Goal: Information Seeking & Learning: Learn about a topic

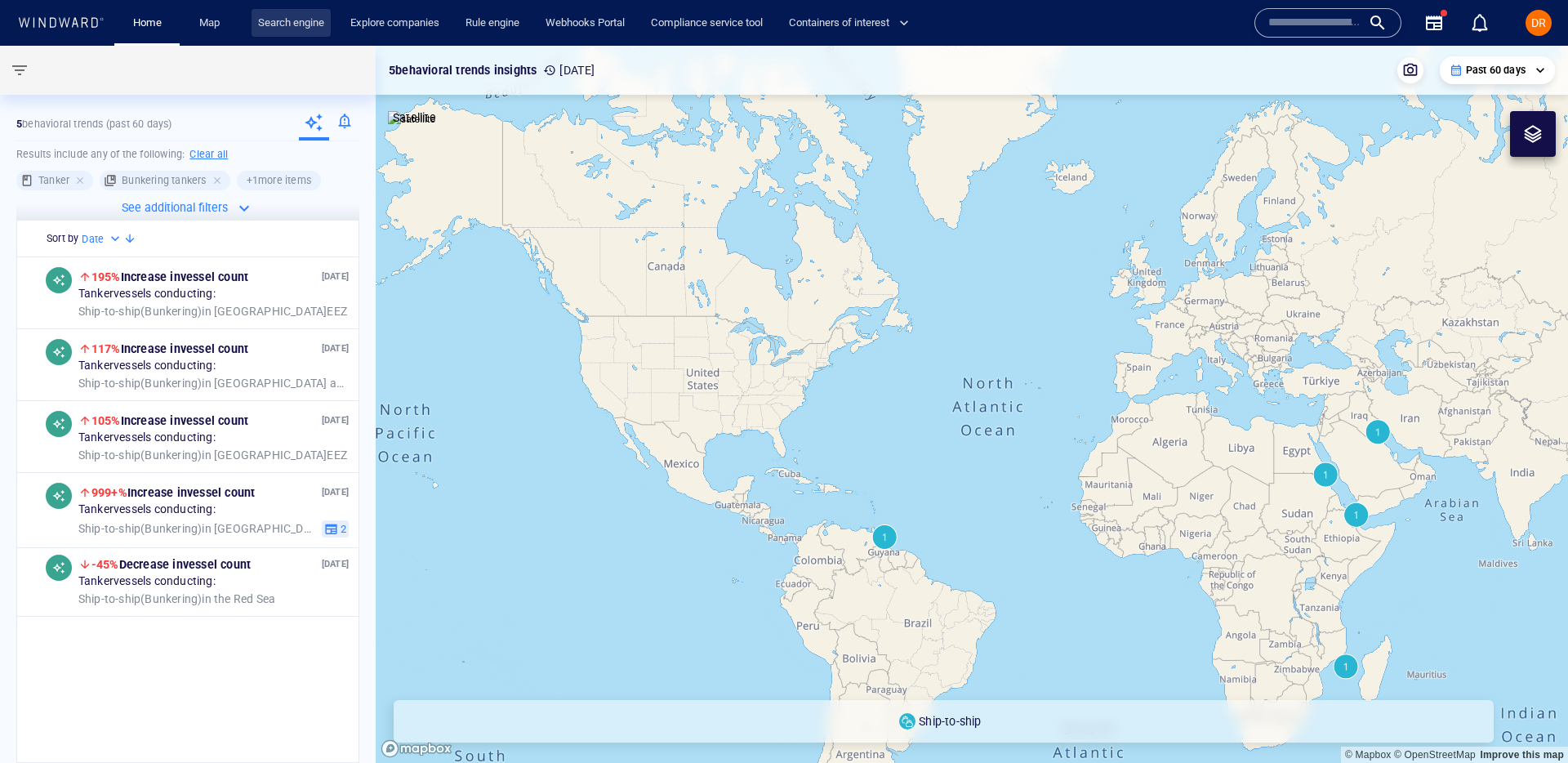
click at [301, 23] on link "Search engine" at bounding box center [291, 23] width 79 height 29
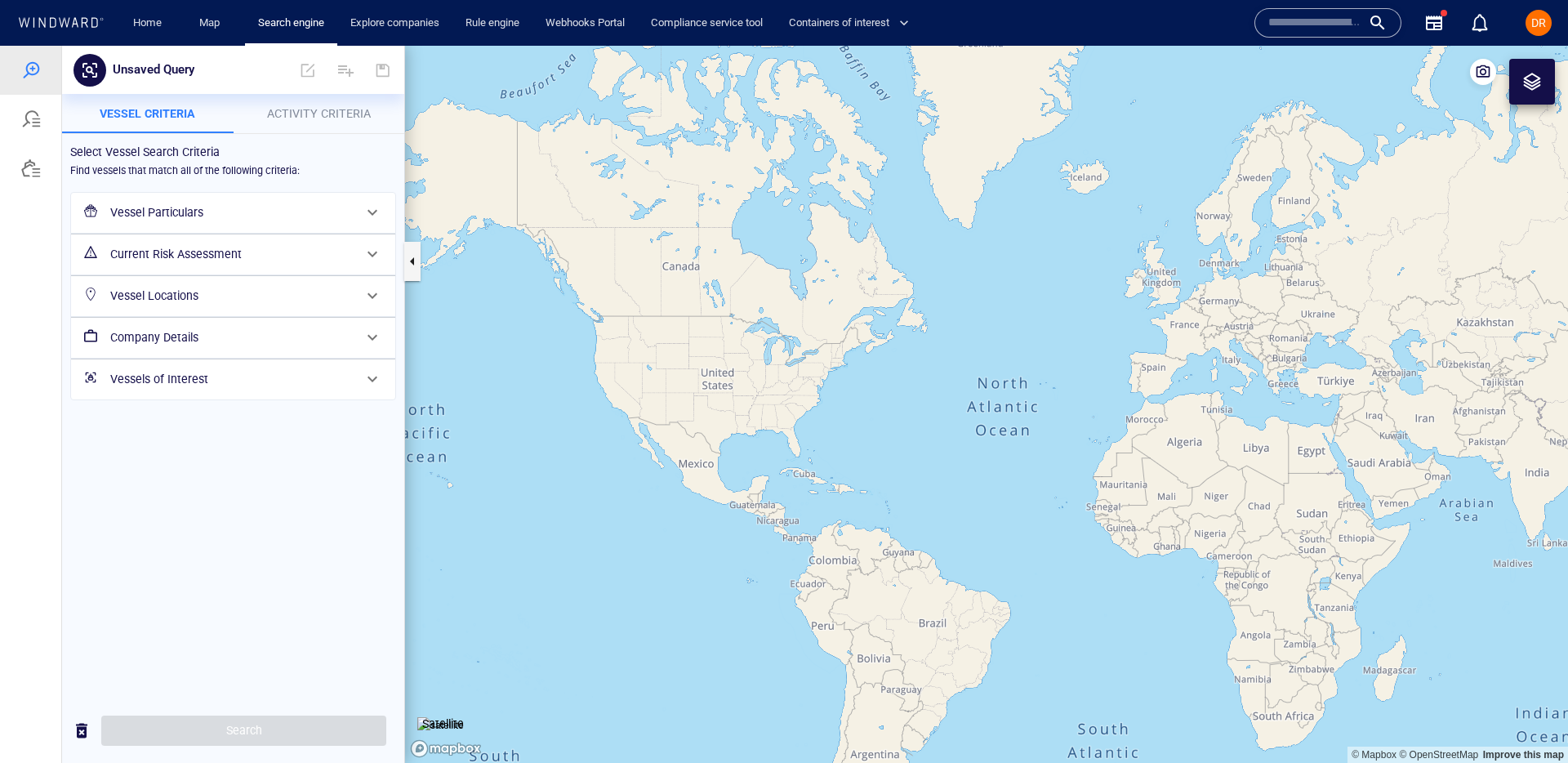
click at [293, 113] on span "Activity Criteria" at bounding box center [319, 114] width 103 height 13
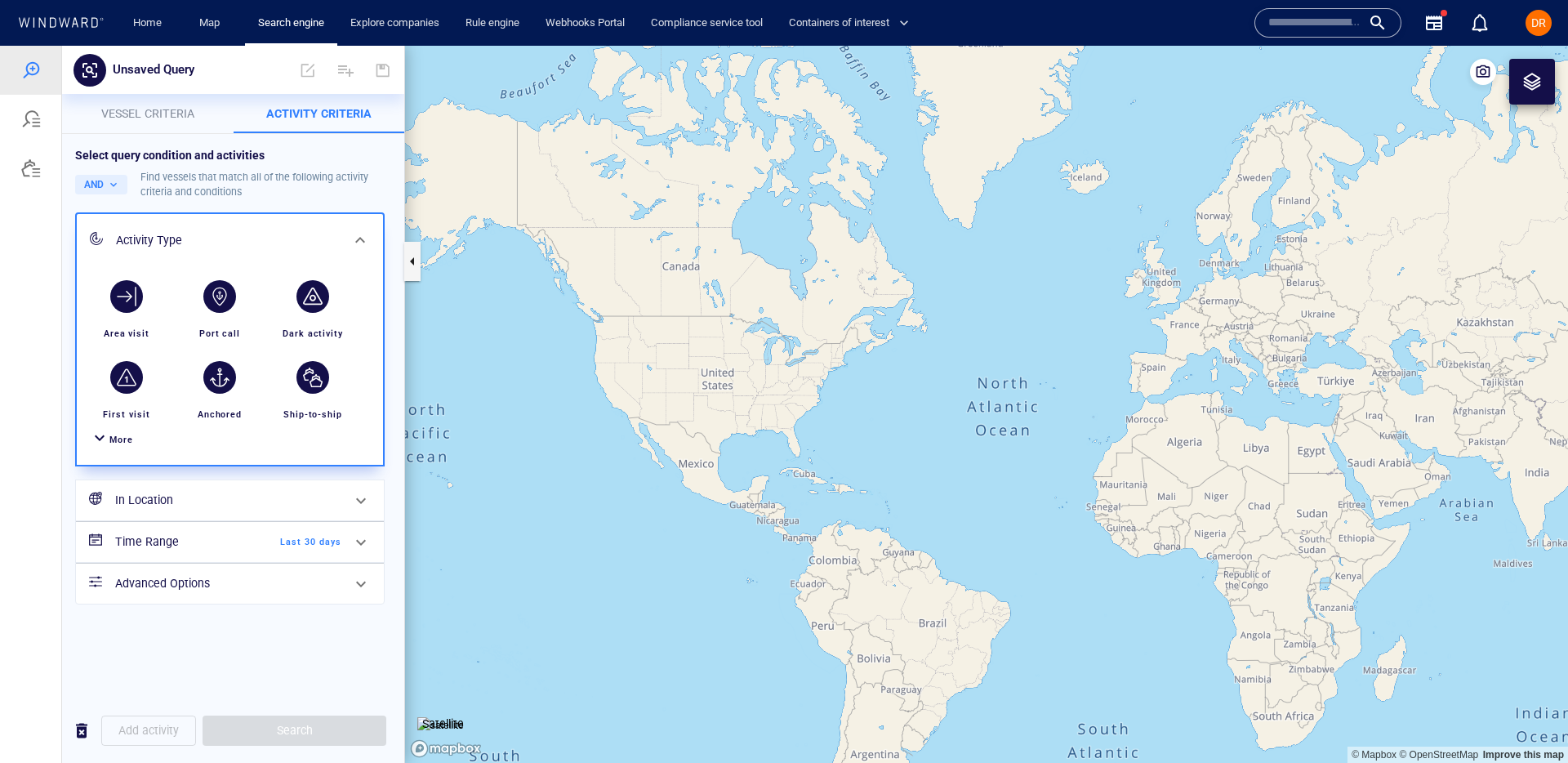
click at [111, 439] on span "More" at bounding box center [121, 439] width 24 height 10
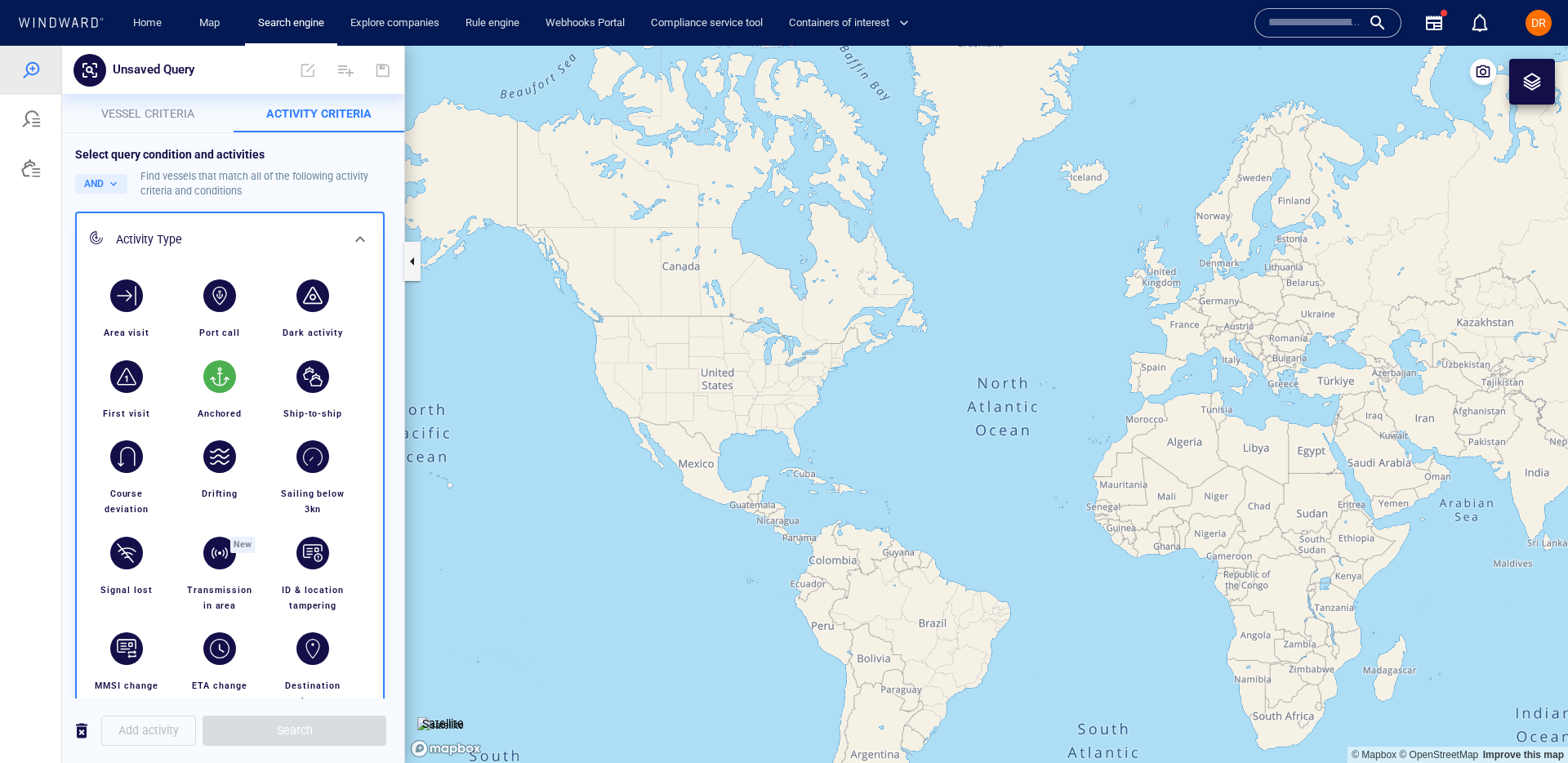
click at [236, 380] on div "button" at bounding box center [219, 376] width 45 height 45
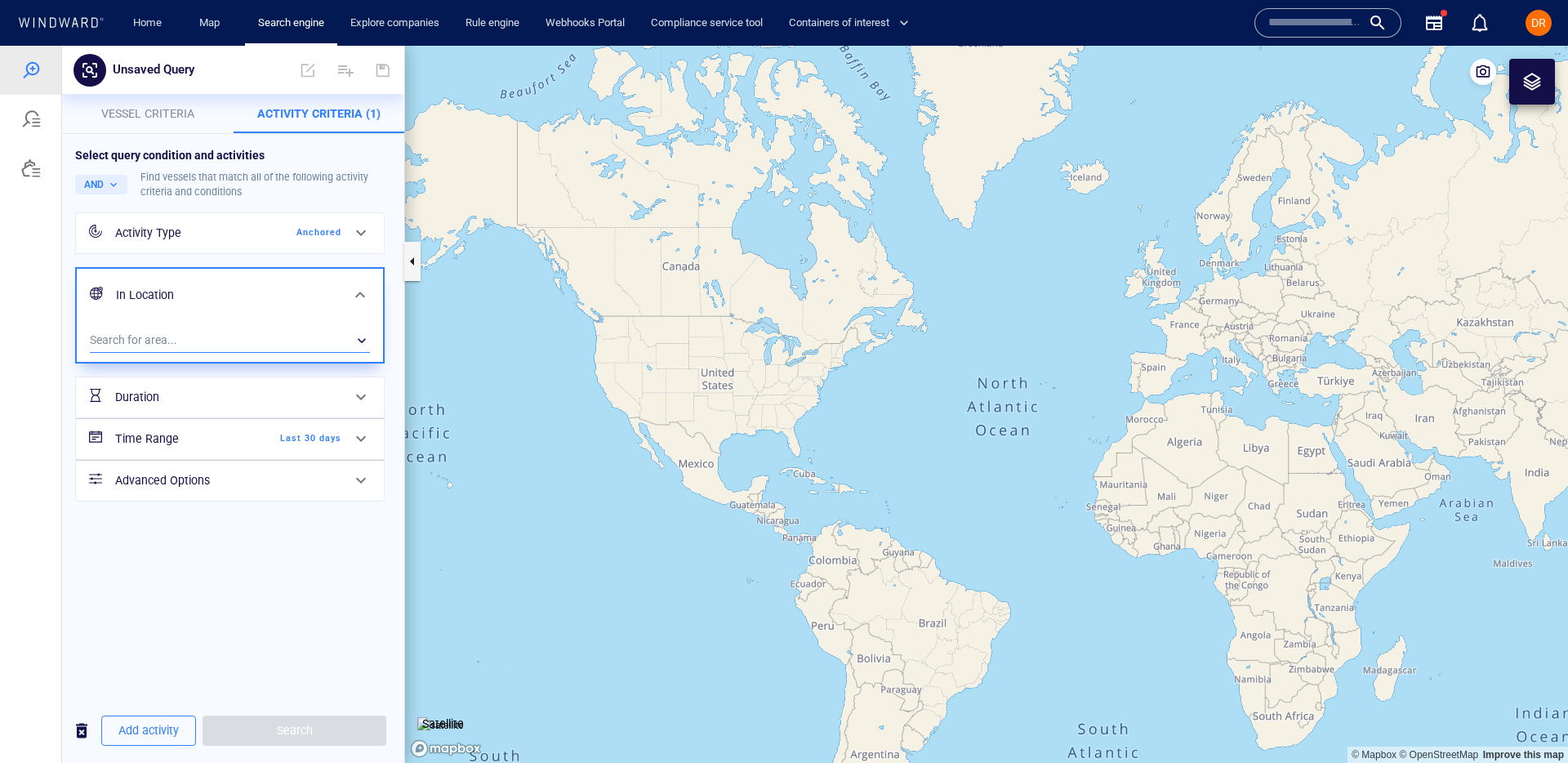
click at [164, 338] on div "​" at bounding box center [229, 340] width 280 height 25
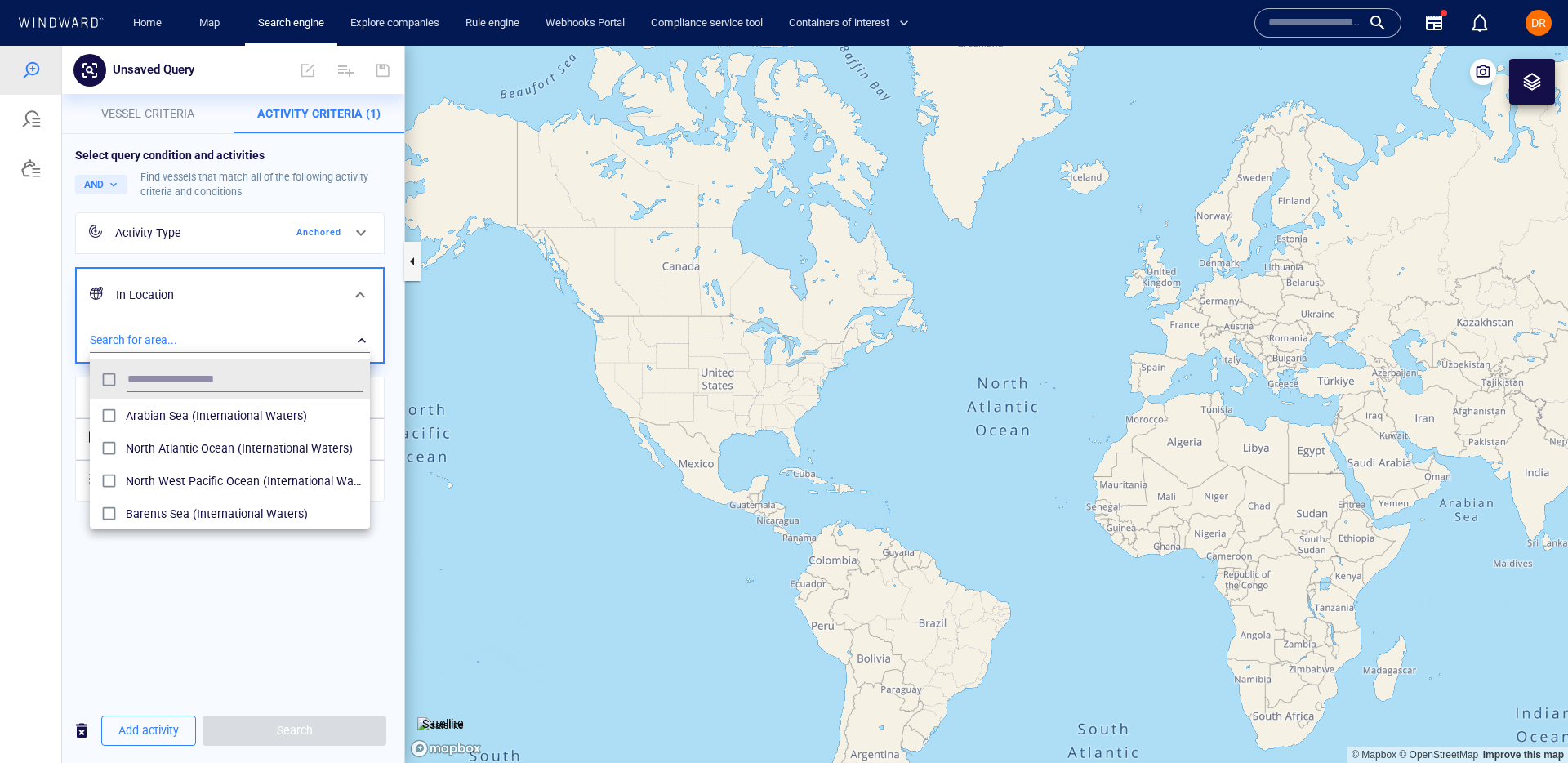
scroll to position [164, 280]
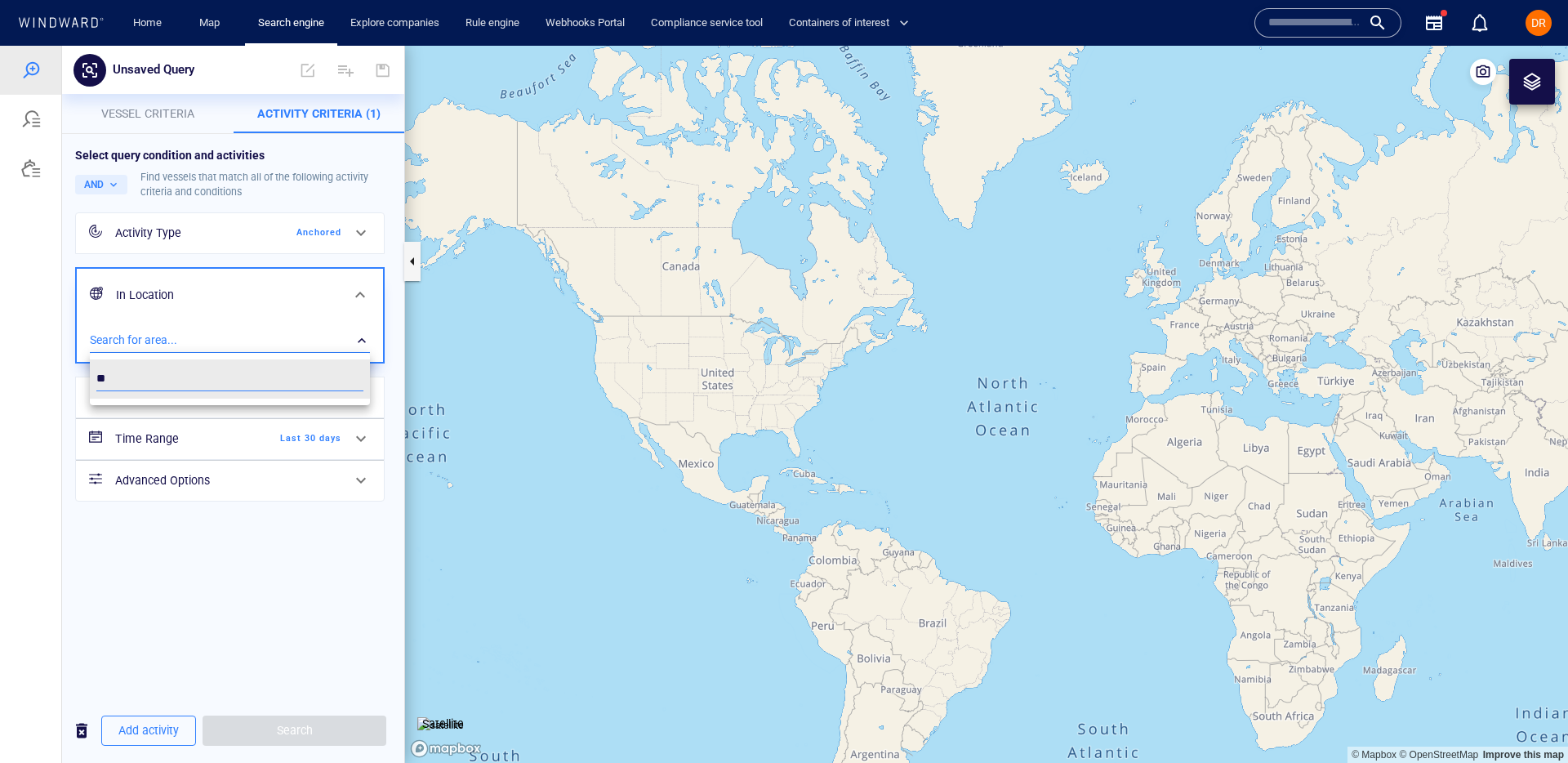
type input "*"
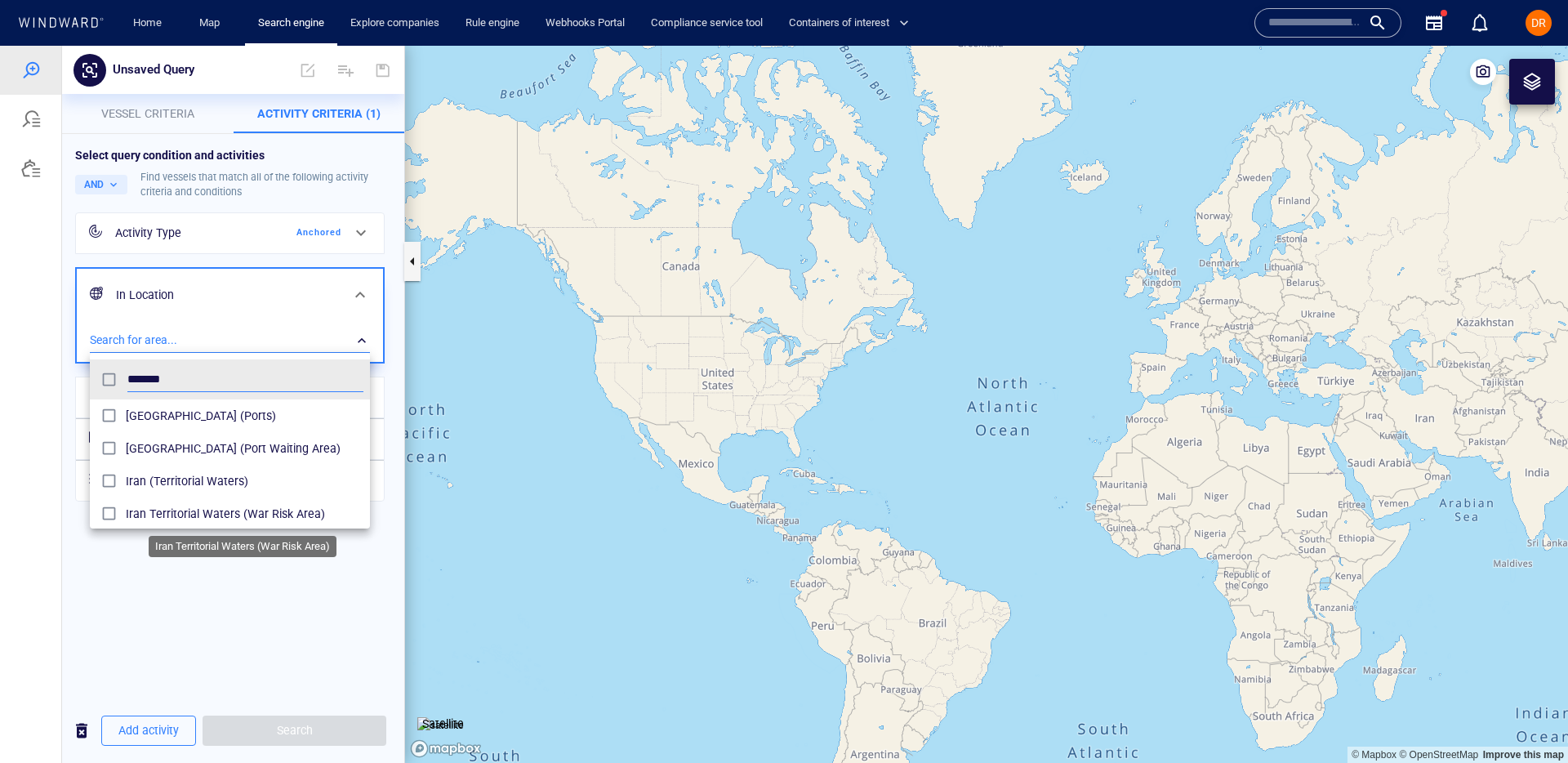
type input "*******"
click at [273, 507] on span "Iran Territorial Waters (War Risk Area)" at bounding box center [244, 513] width 237 height 19
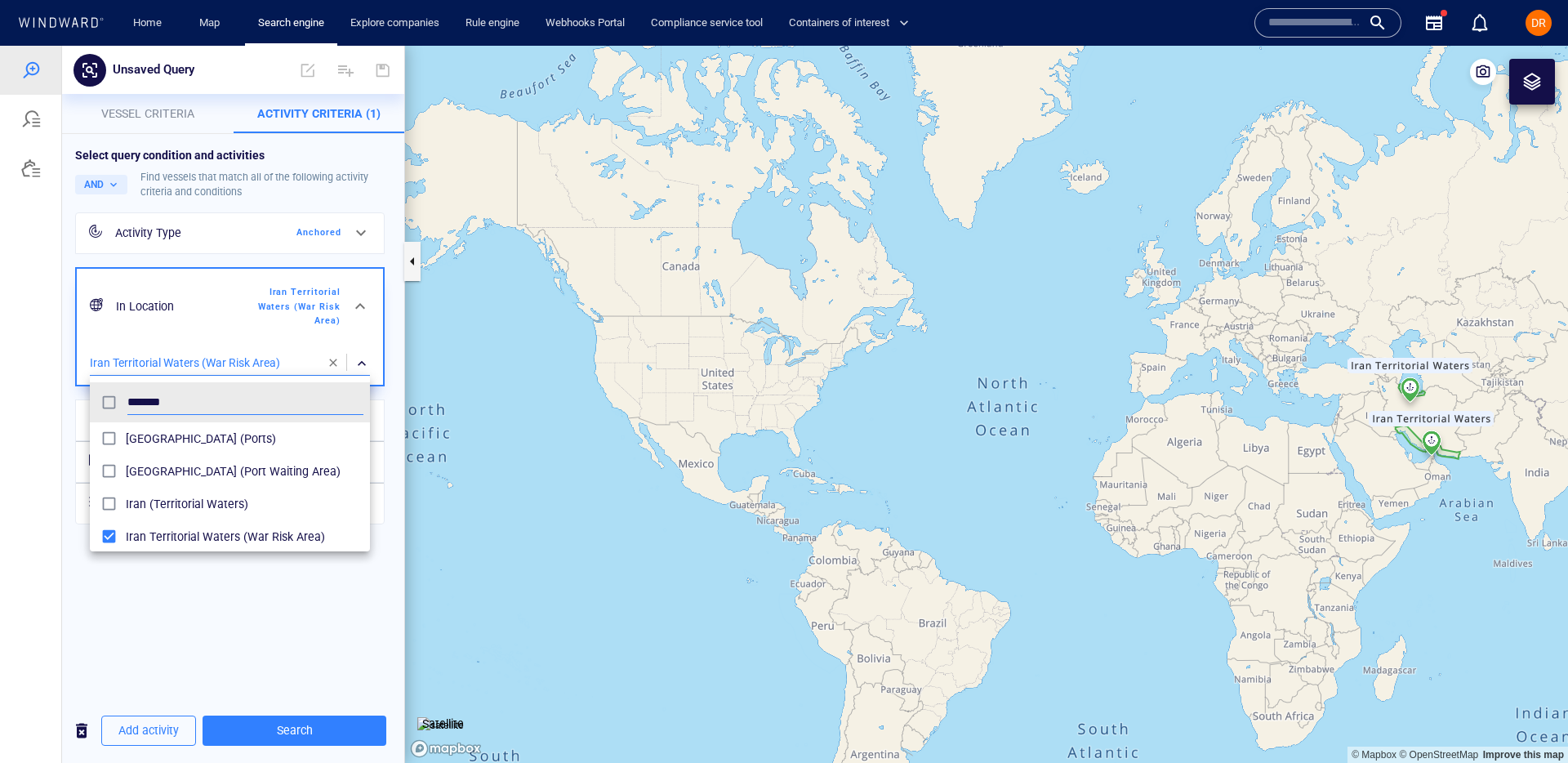
click at [258, 591] on div at bounding box center [784, 404] width 1568 height 717
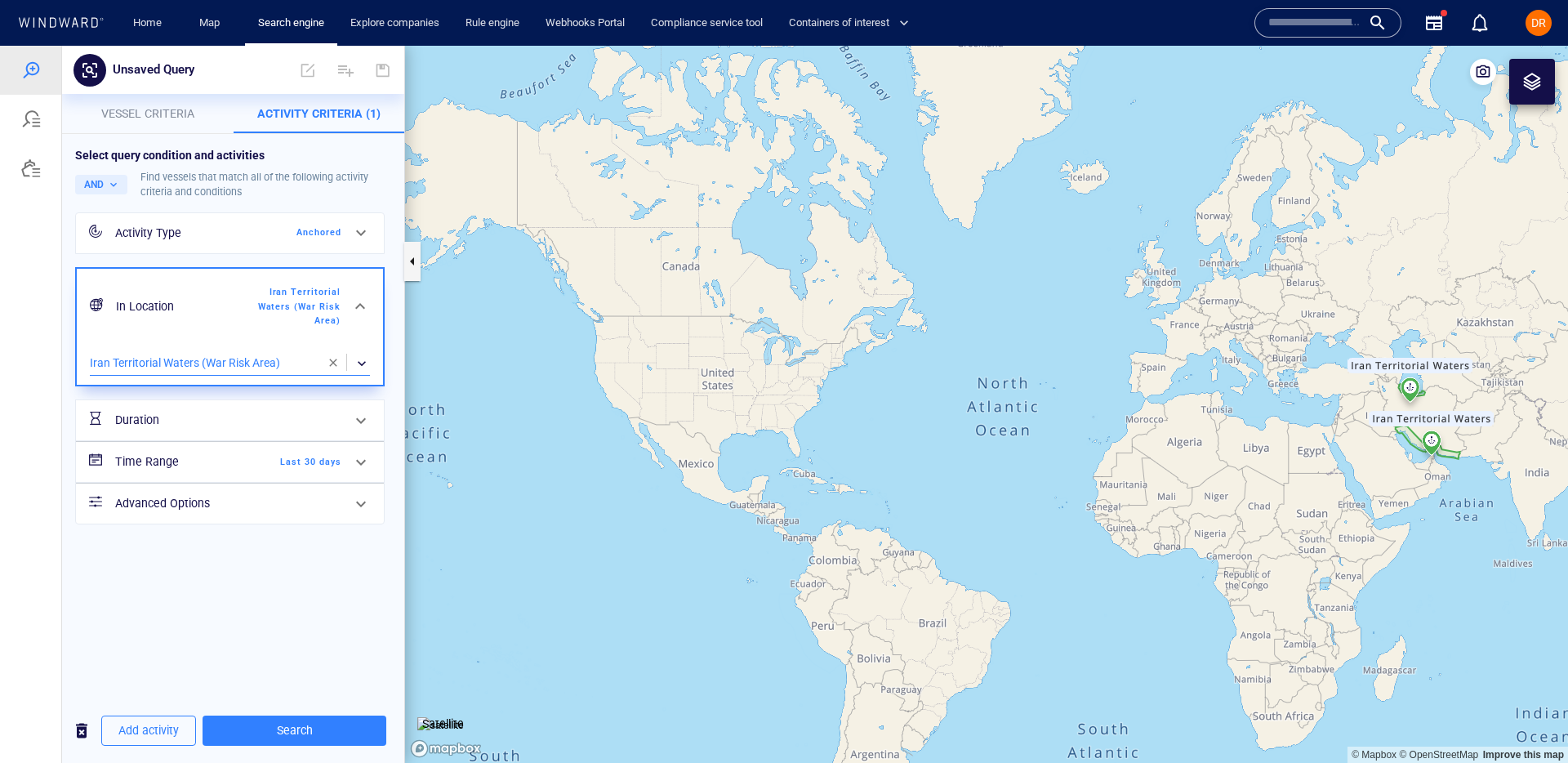
click at [191, 426] on h6 "Duration" at bounding box center [181, 420] width 132 height 20
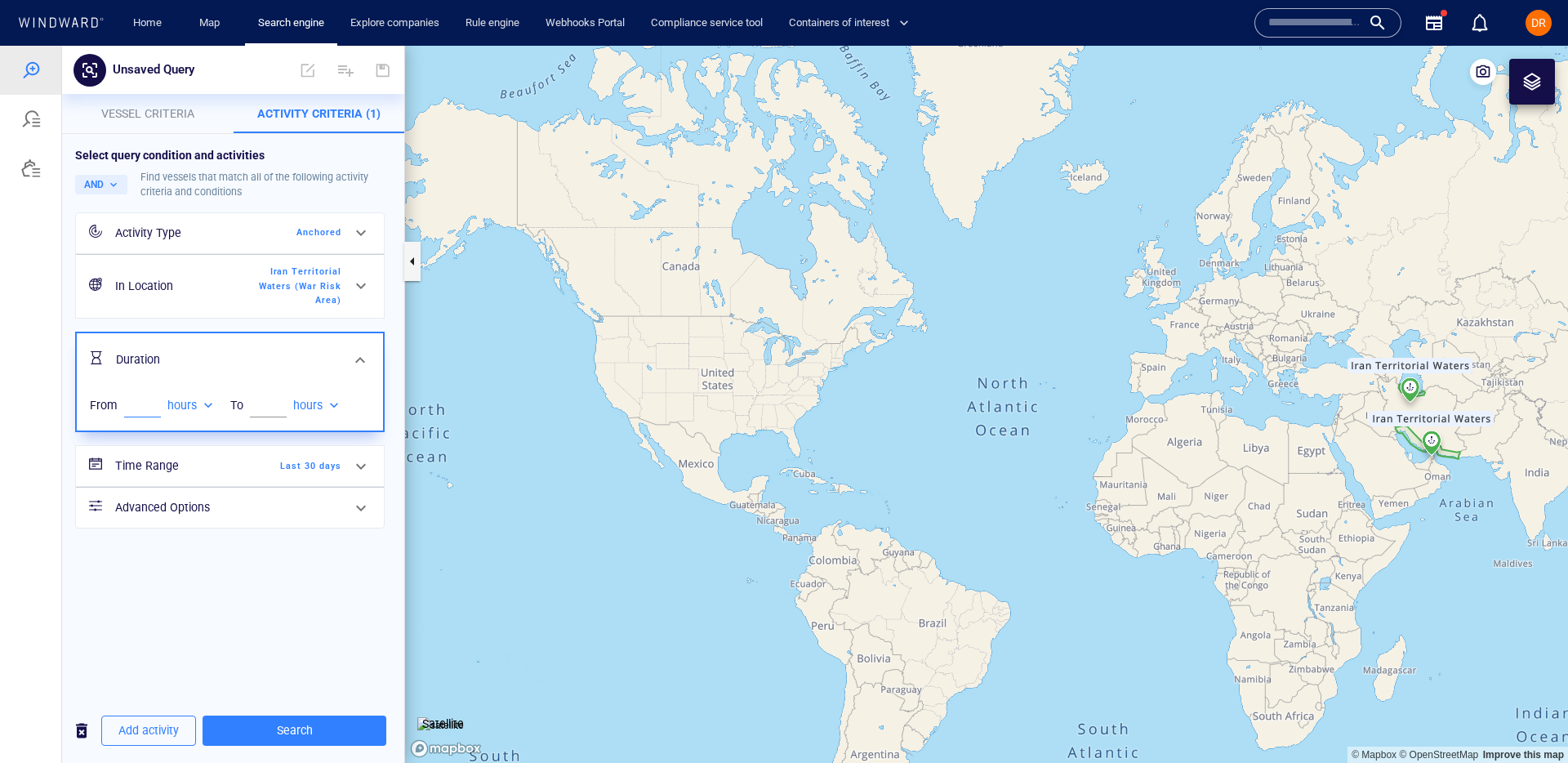
click at [140, 410] on input "number" at bounding box center [142, 405] width 37 height 25
type input "*"
click at [328, 647] on div "Select query condition and activities AND Find vessels that match all of the fo…" at bounding box center [233, 416] width 342 height 564
click at [298, 729] on span "Search" at bounding box center [294, 731] width 158 height 20
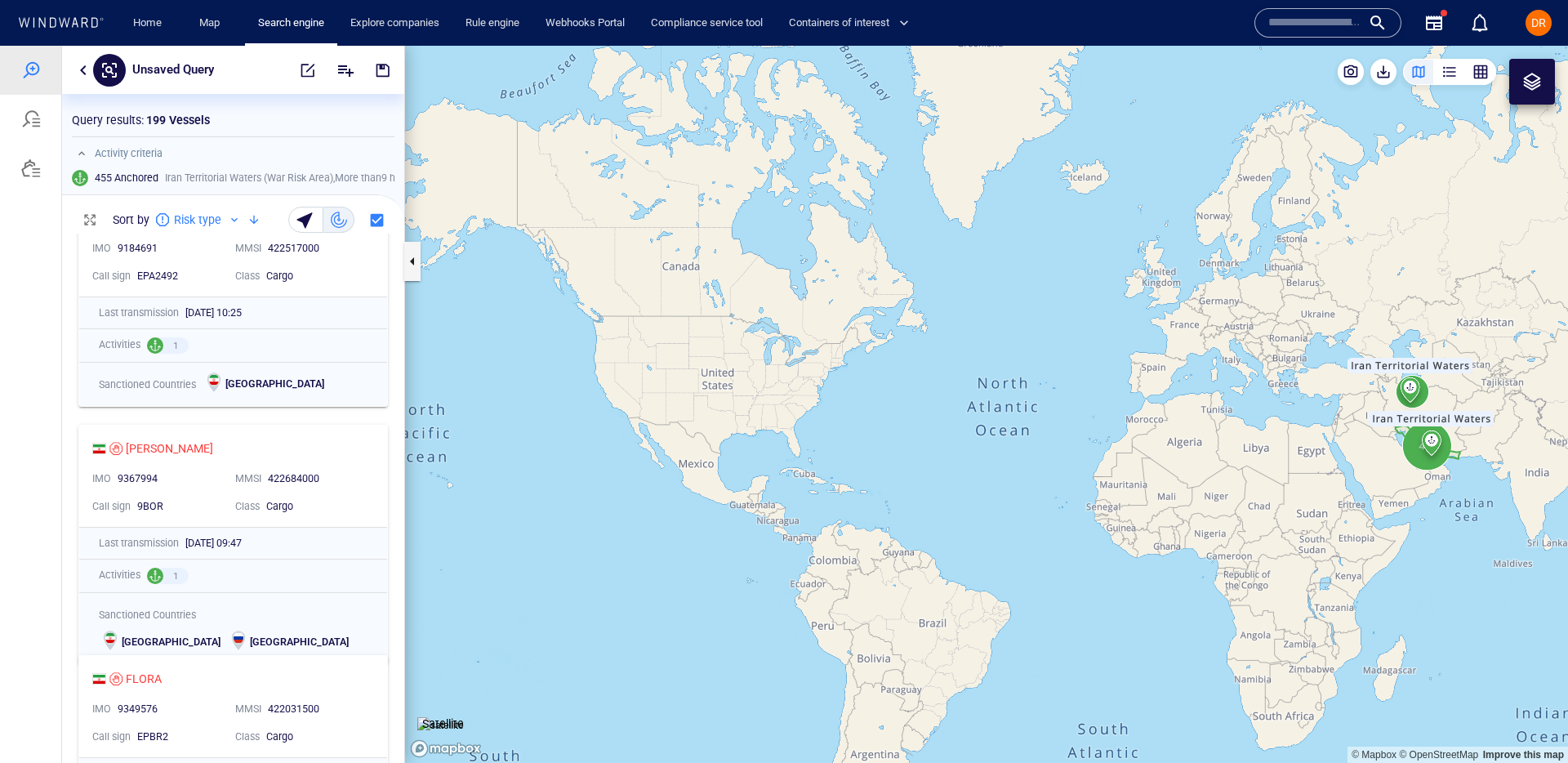
scroll to position [355, 0]
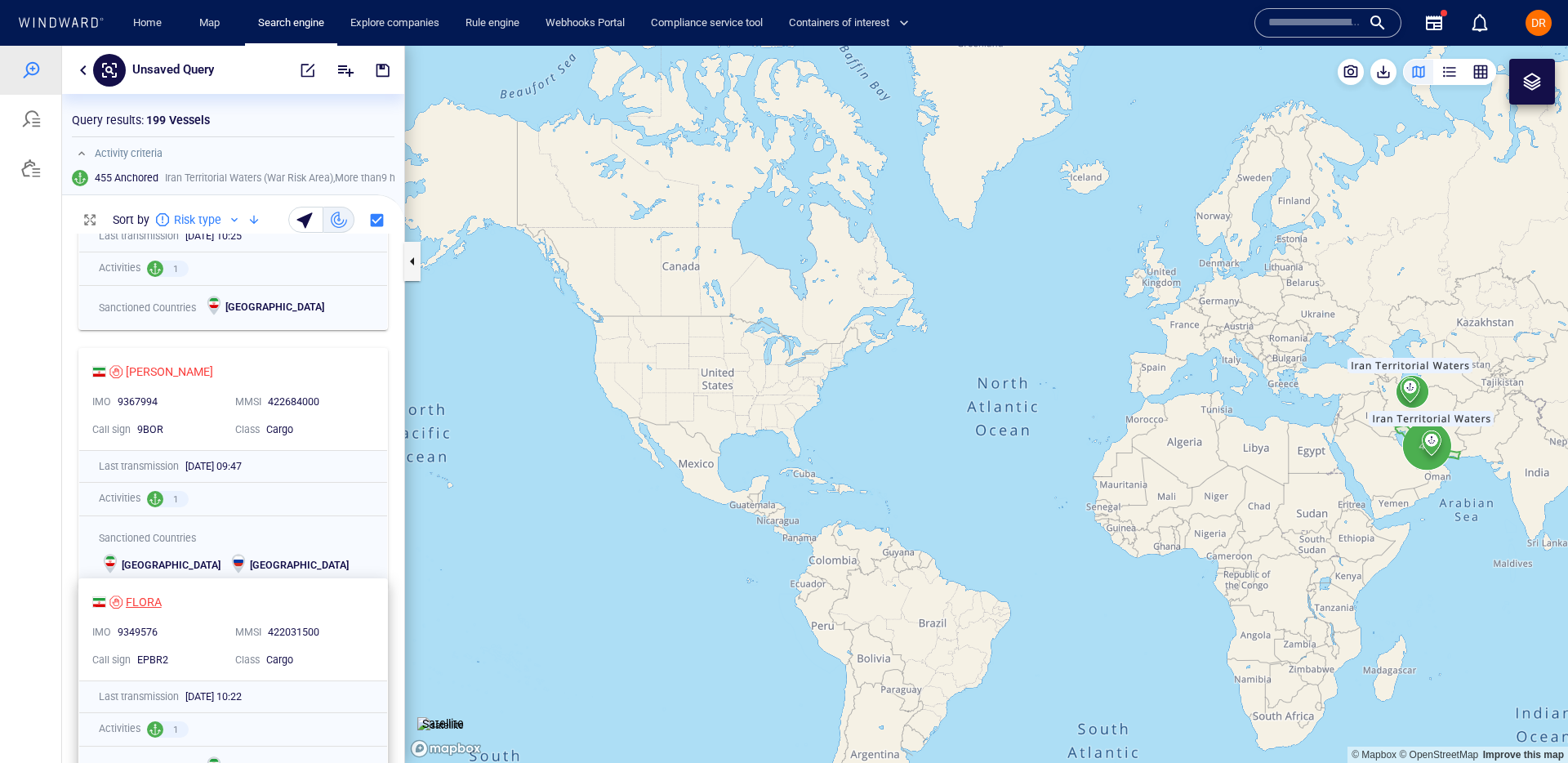
click at [148, 596] on div "FLORA" at bounding box center [143, 601] width 36 height 19
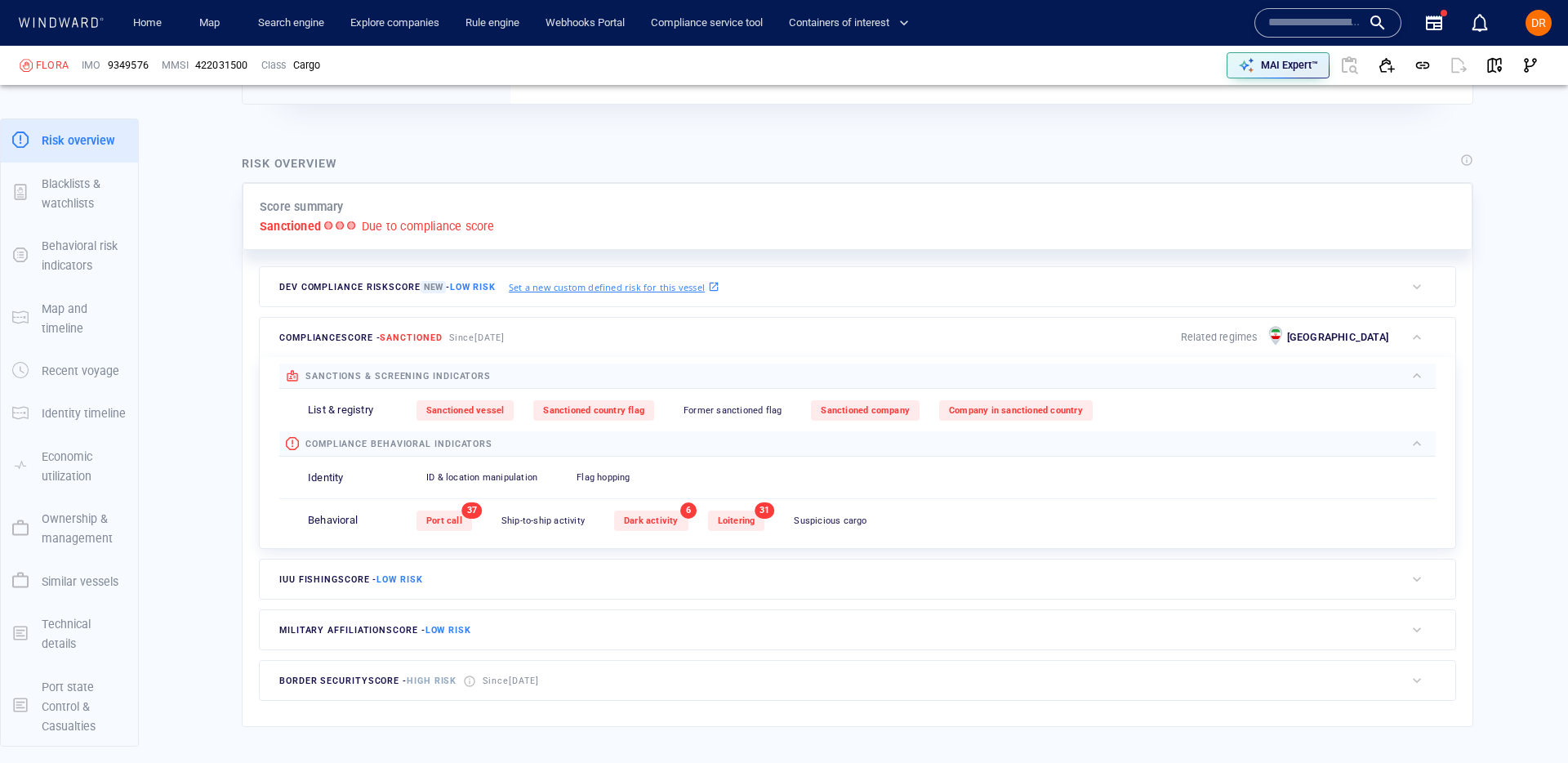
scroll to position [486, 0]
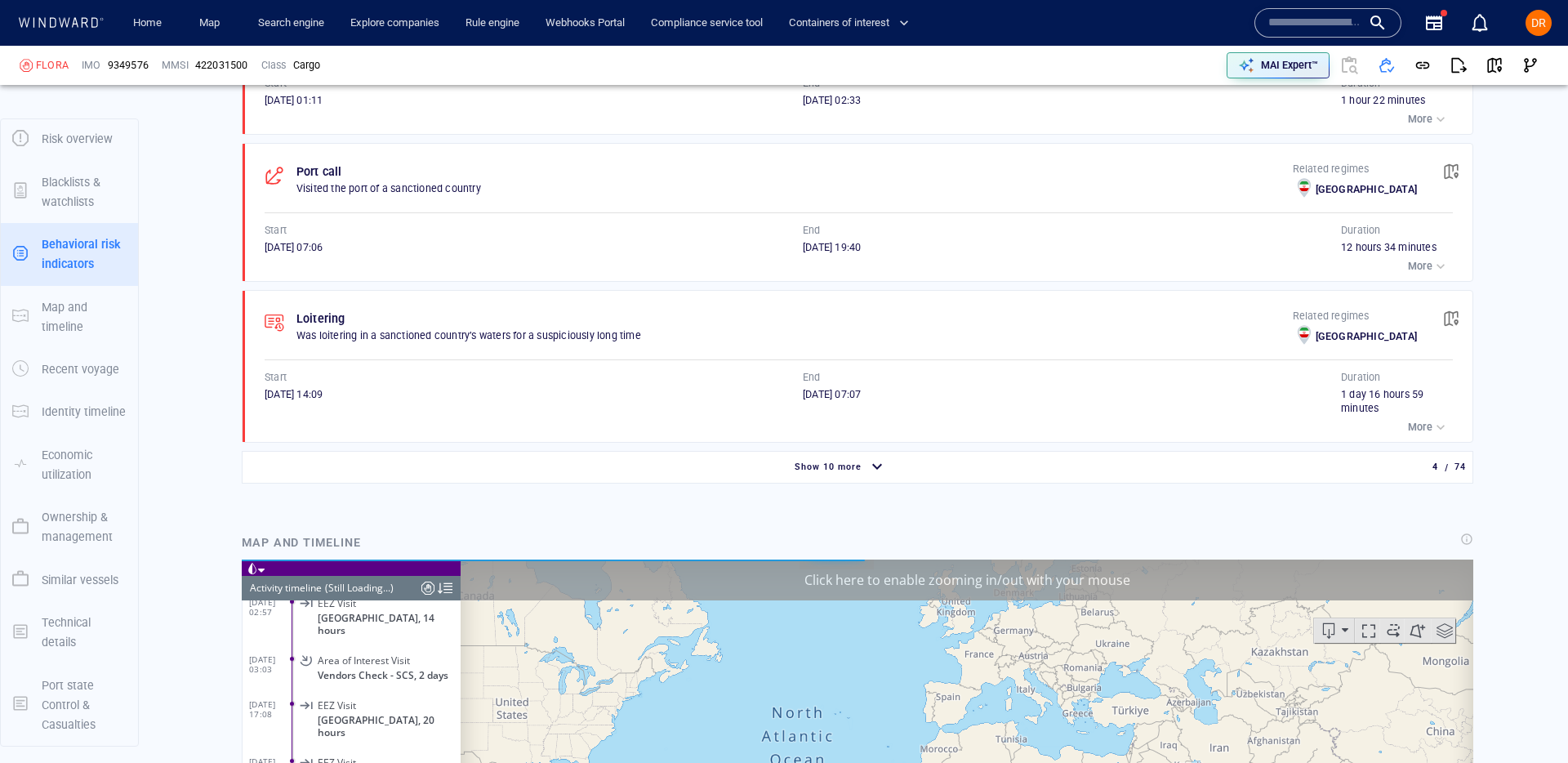
scroll to position [9968, 0]
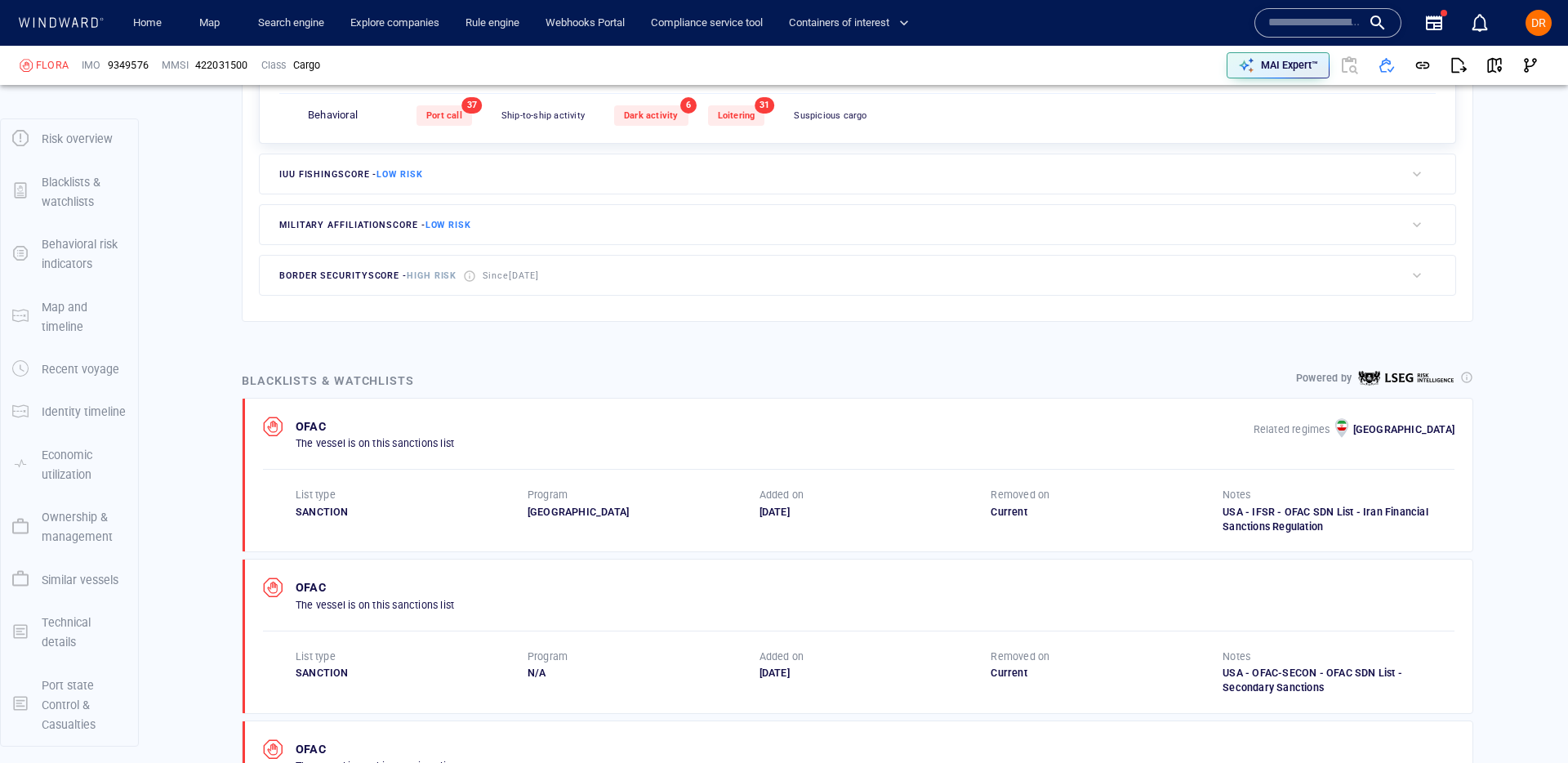
scroll to position [42, 0]
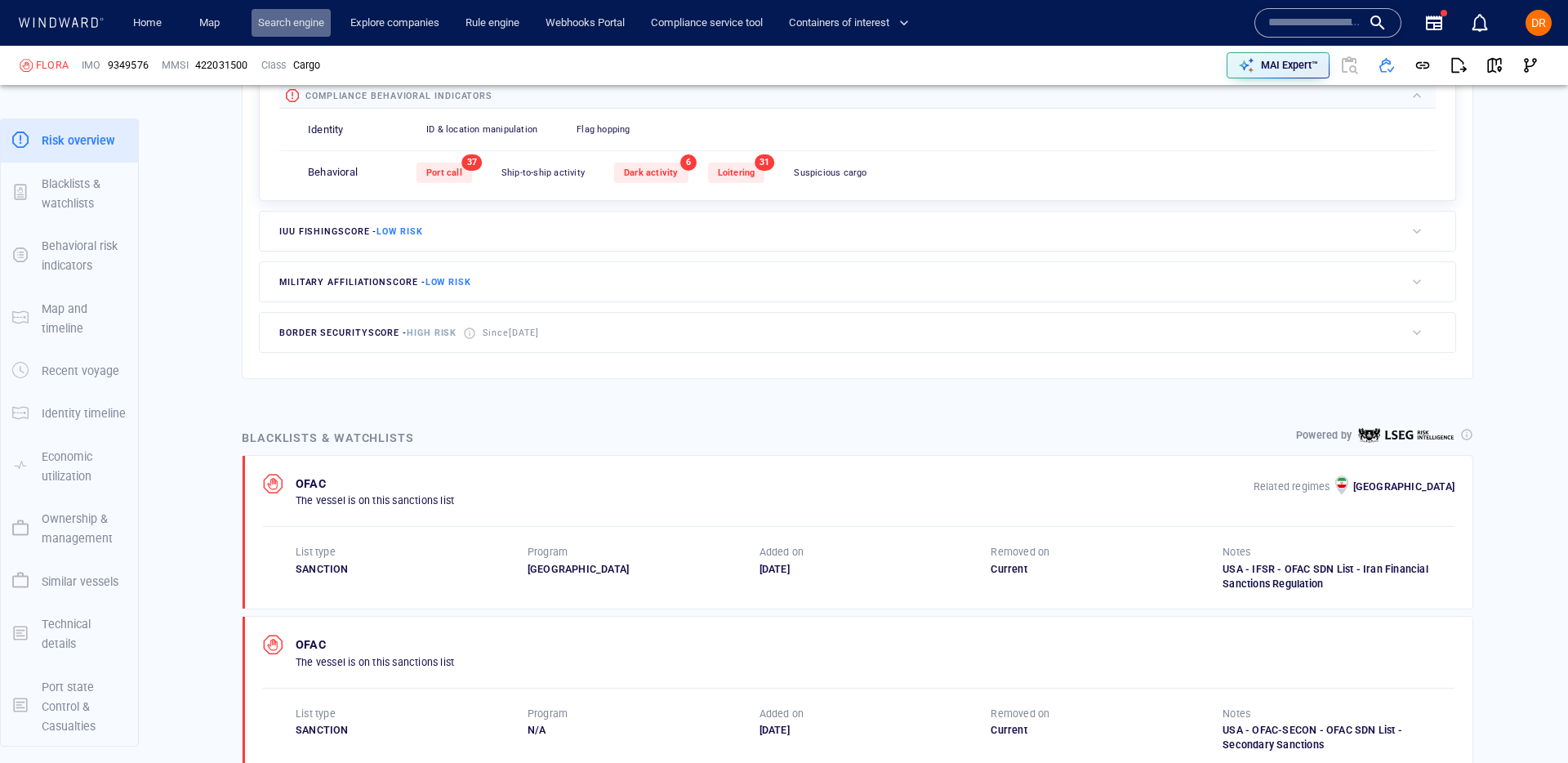
drag, startPoint x: 266, startPoint y: 18, endPoint x: 357, endPoint y: 193, distance: 197.2
click at [266, 18] on link "Search engine" at bounding box center [291, 23] width 79 height 29
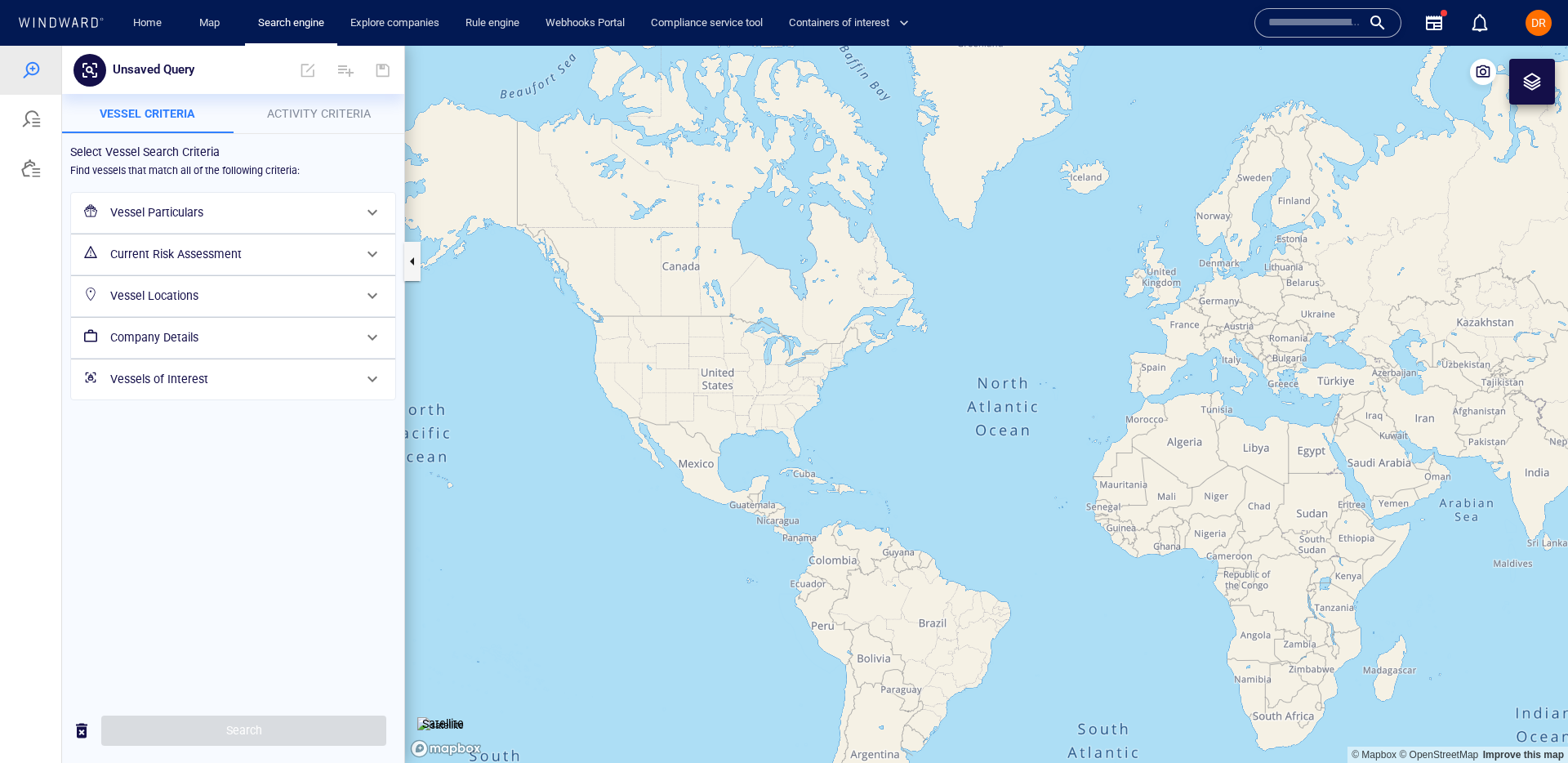
click at [327, 134] on div "Select Vessel Search Criteria Find vessels that match all of the following crit…" at bounding box center [233, 271] width 342 height 274
click at [310, 119] on span "Activity Criteria" at bounding box center [319, 114] width 103 height 13
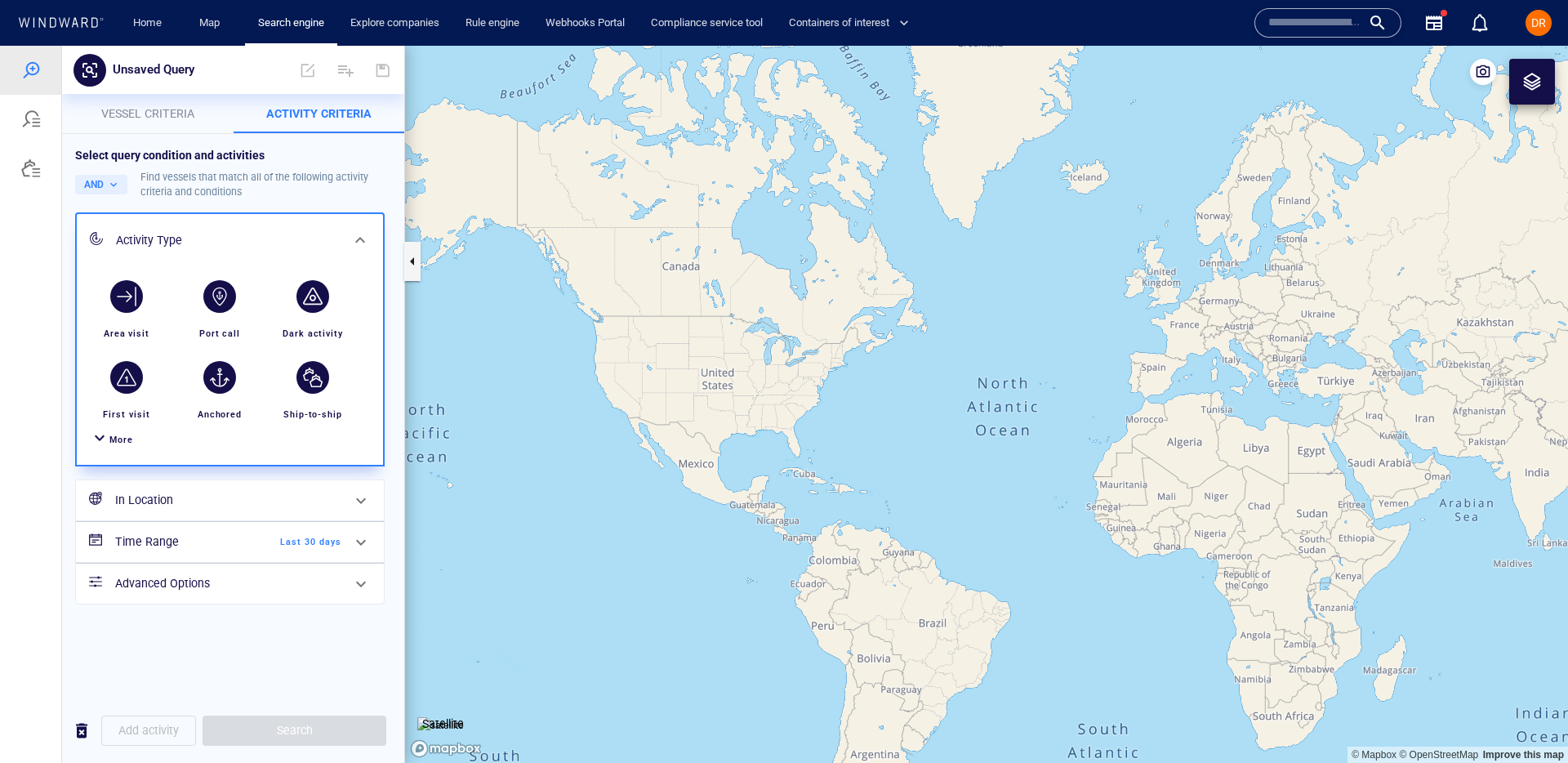
click at [140, 435] on div "More" at bounding box center [230, 440] width 286 height 30
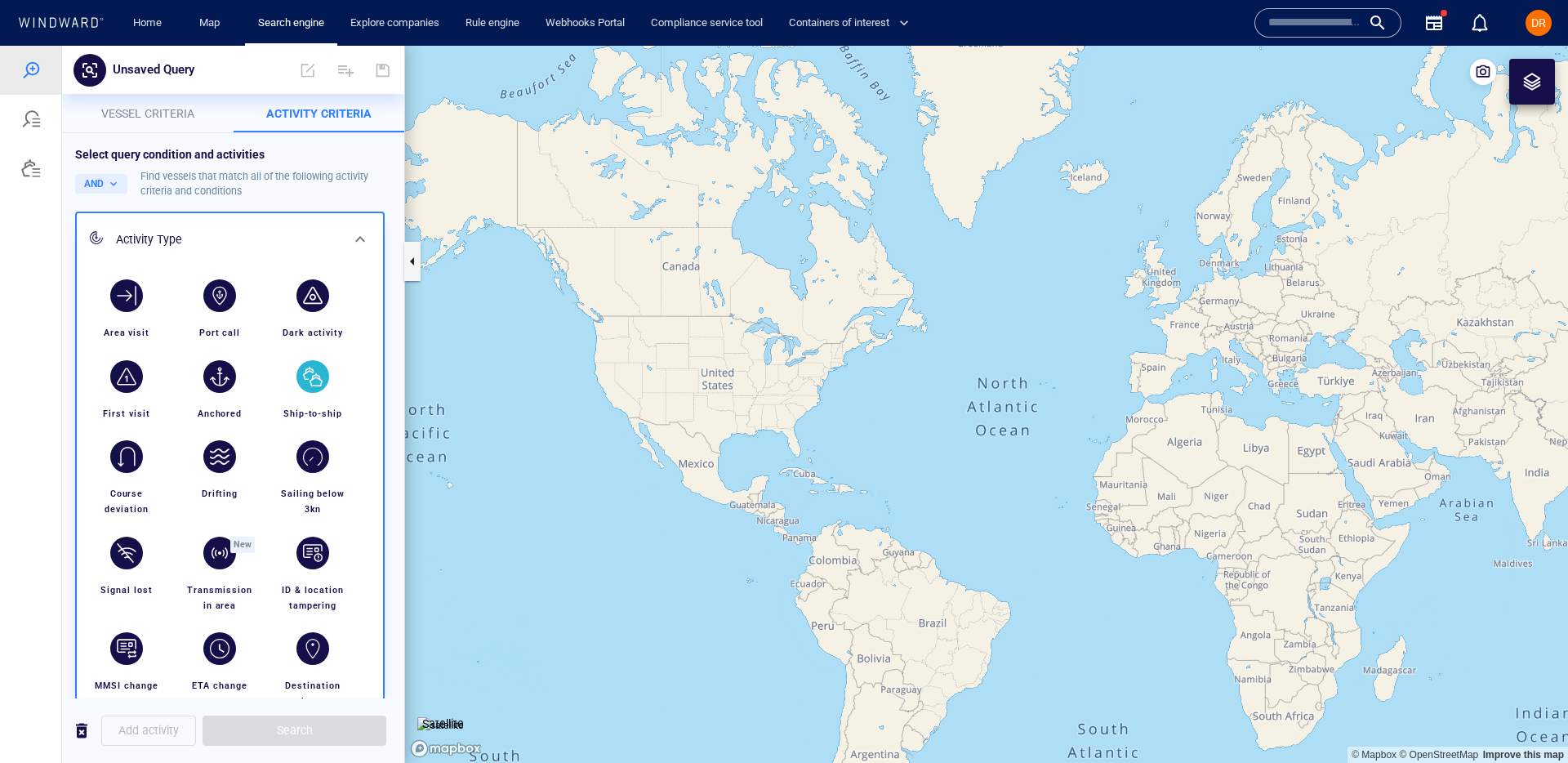
click at [323, 388] on div "button" at bounding box center [312, 376] width 32 height 32
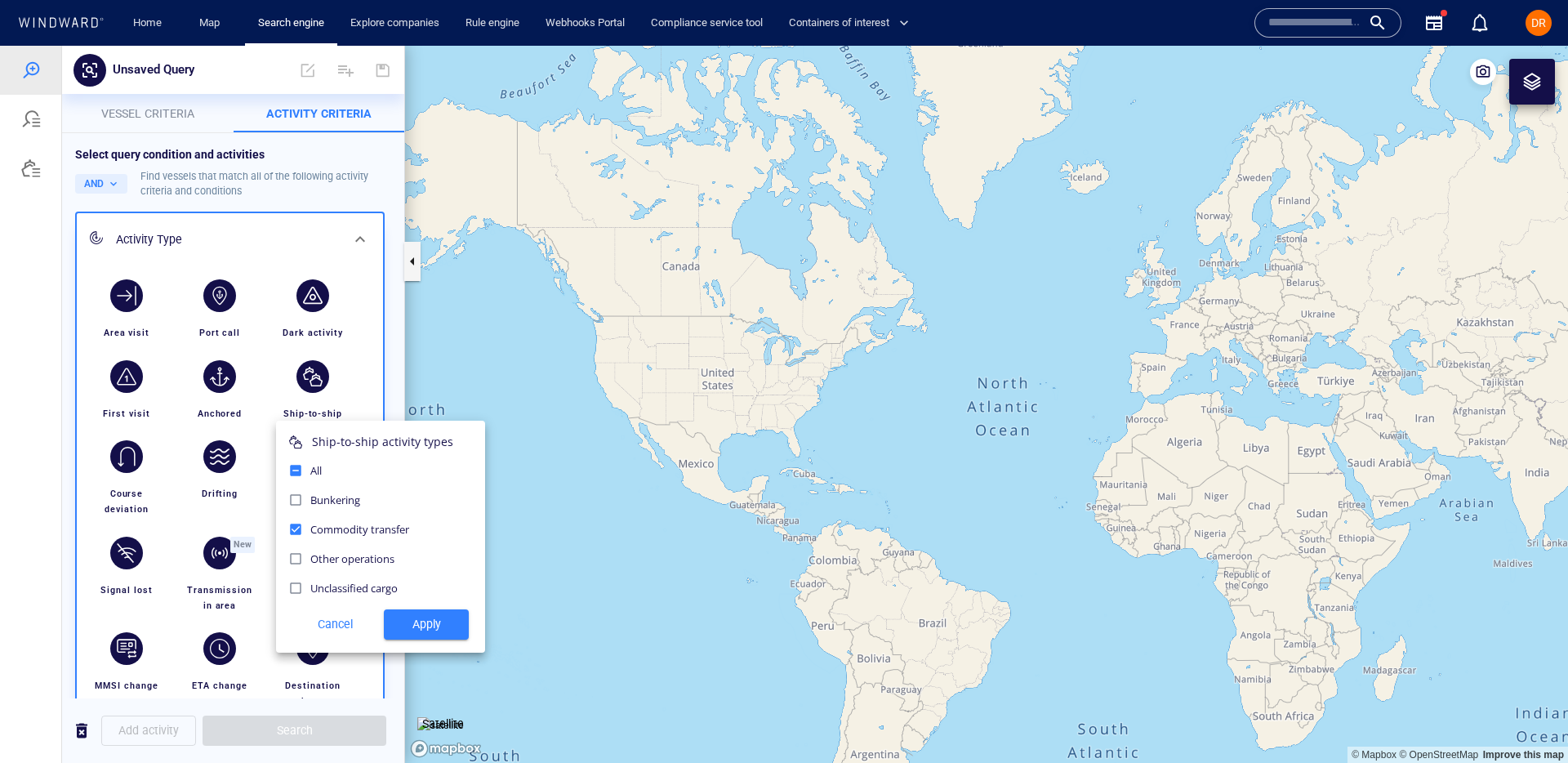
click at [442, 631] on span "Apply" at bounding box center [427, 624] width 59 height 20
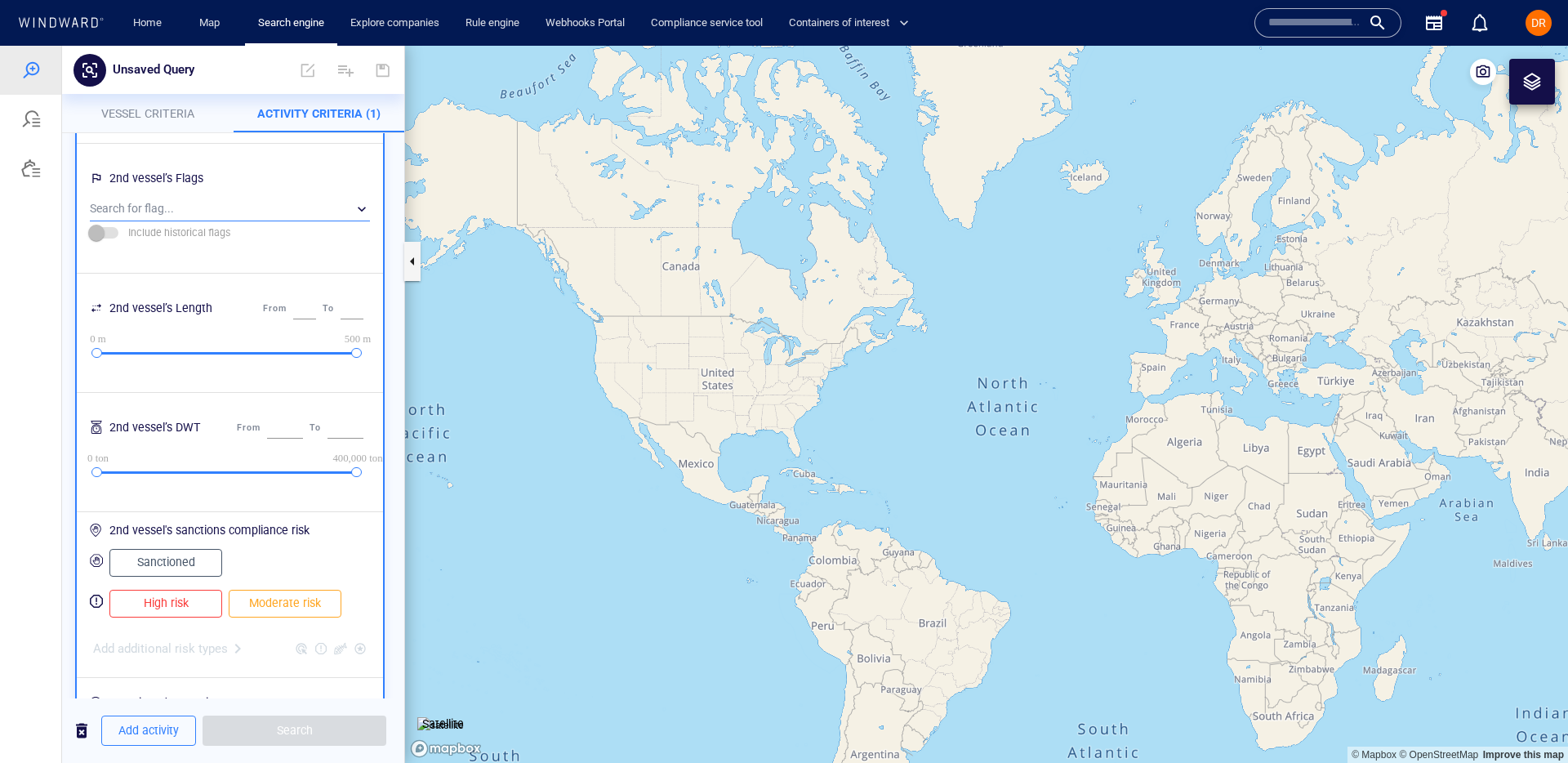
scroll to position [442, 0]
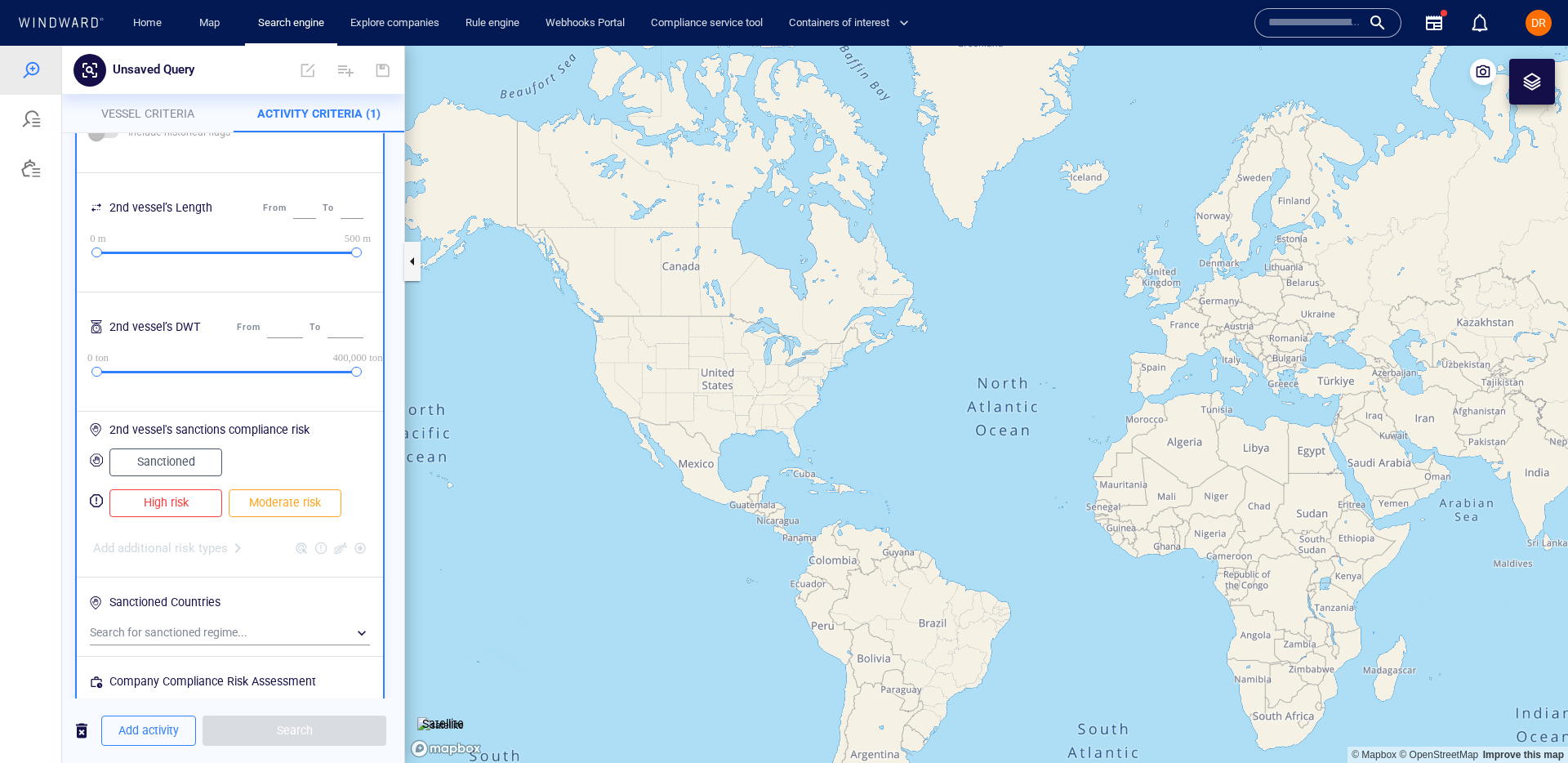
click at [182, 511] on span "High risk" at bounding box center [165, 503] width 79 height 20
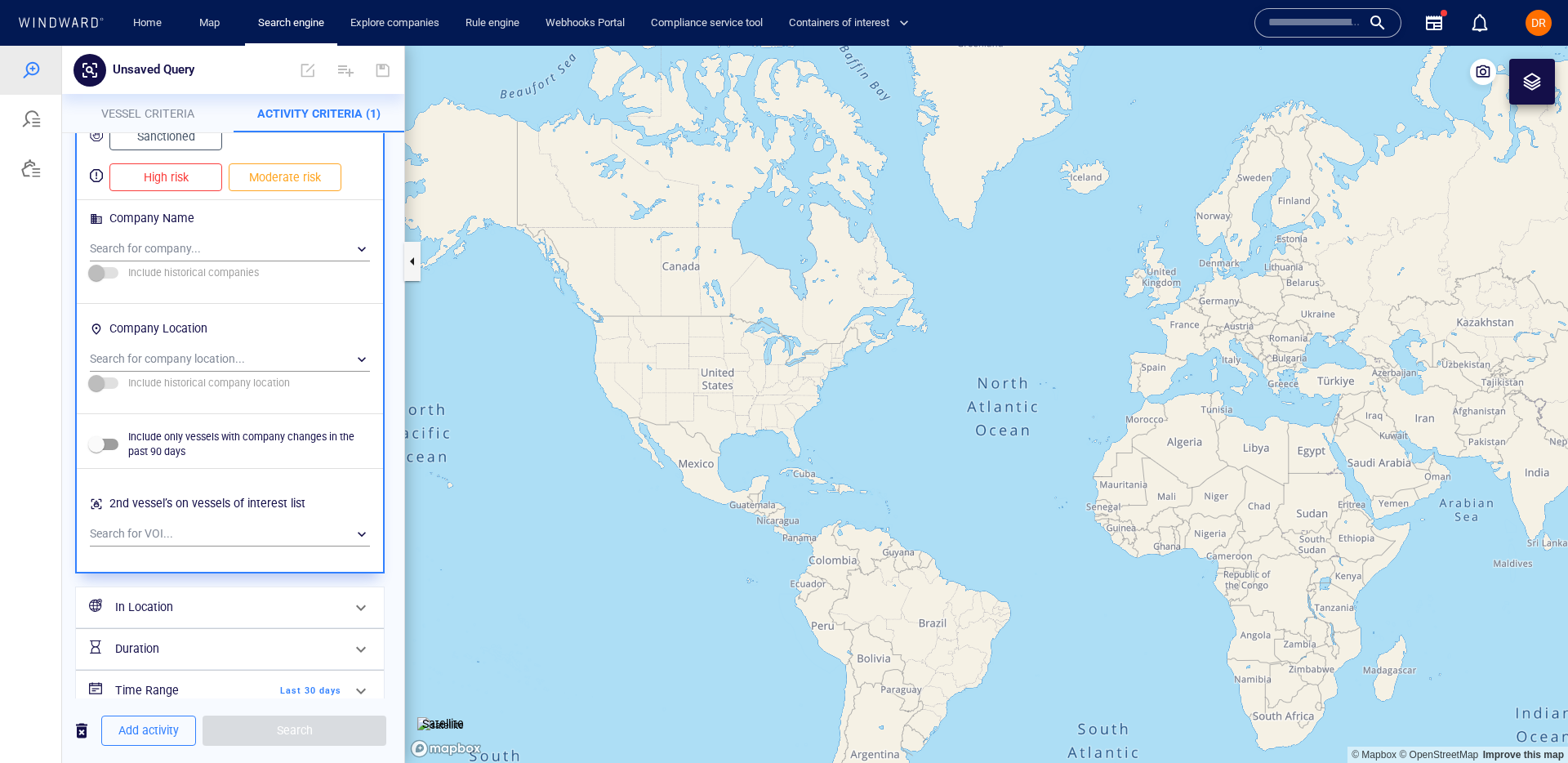
scroll to position [1233, 0]
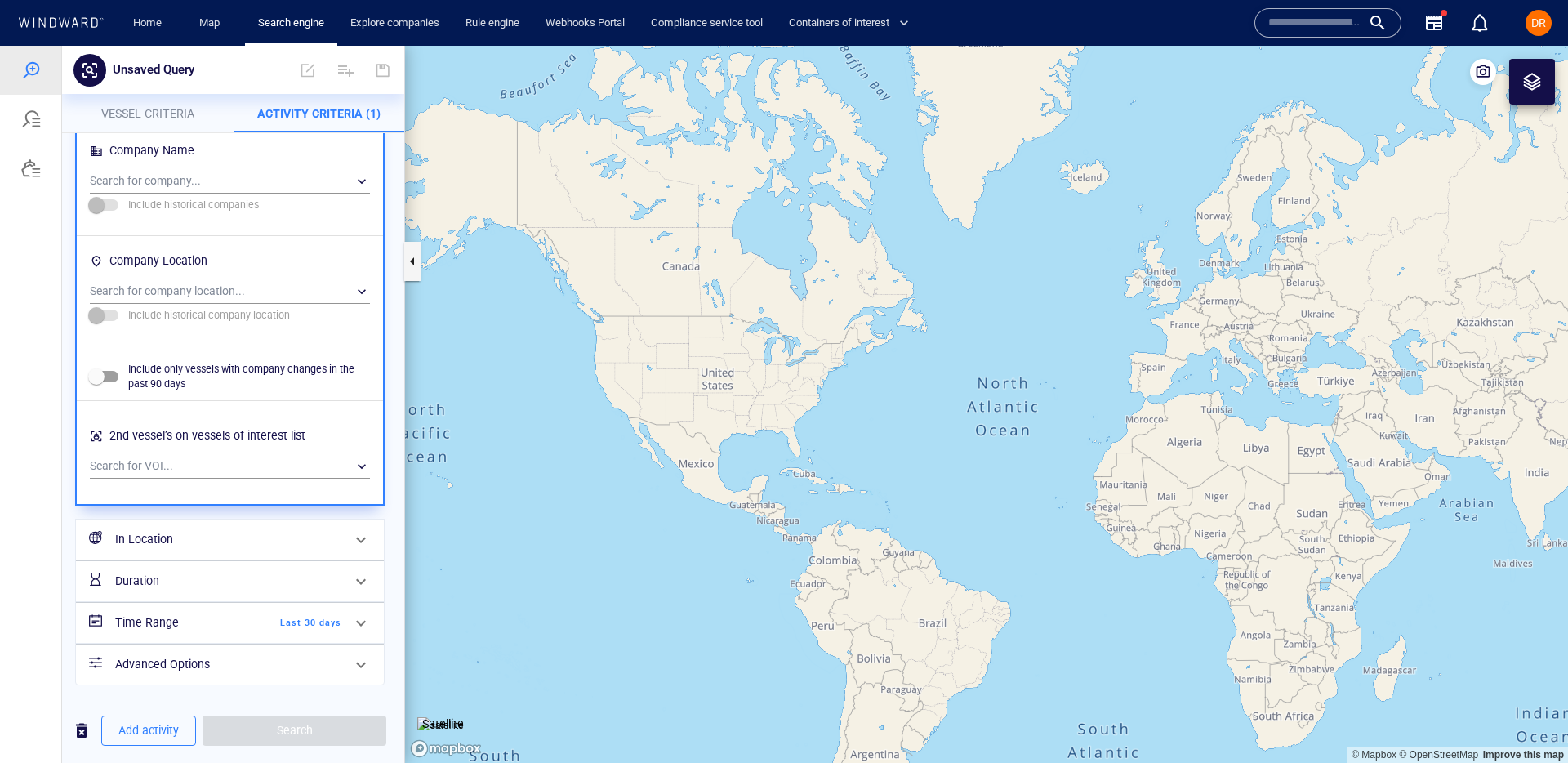
click at [194, 708] on div "Add activity Search" at bounding box center [233, 731] width 342 height 65
click at [260, 721] on span "Search" at bounding box center [294, 730] width 184 height 30
click at [157, 94] on button "Vessel criteria" at bounding box center [148, 114] width 172 height 39
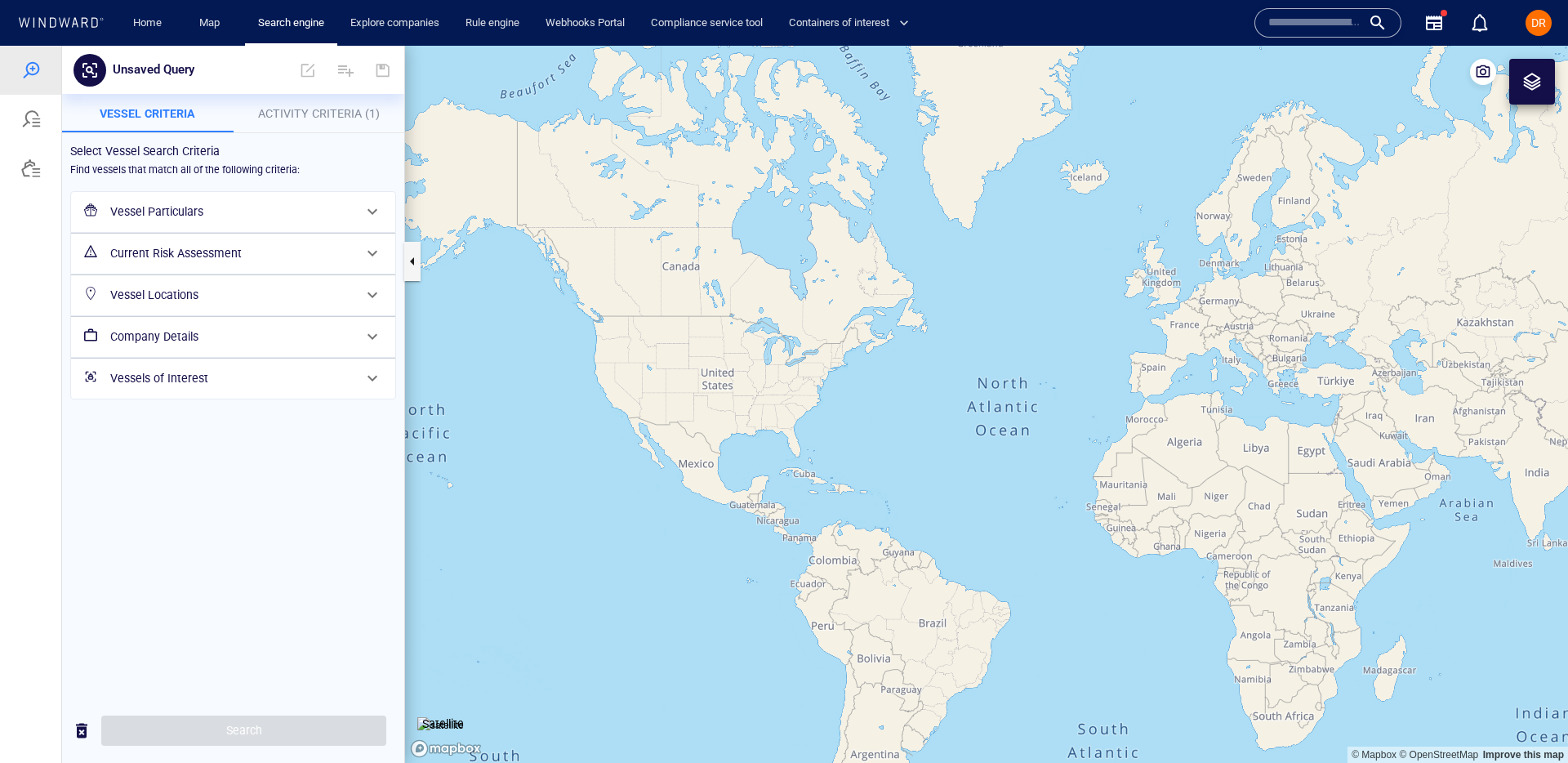
click at [175, 197] on div "Vessel Particulars" at bounding box center [231, 212] width 256 height 33
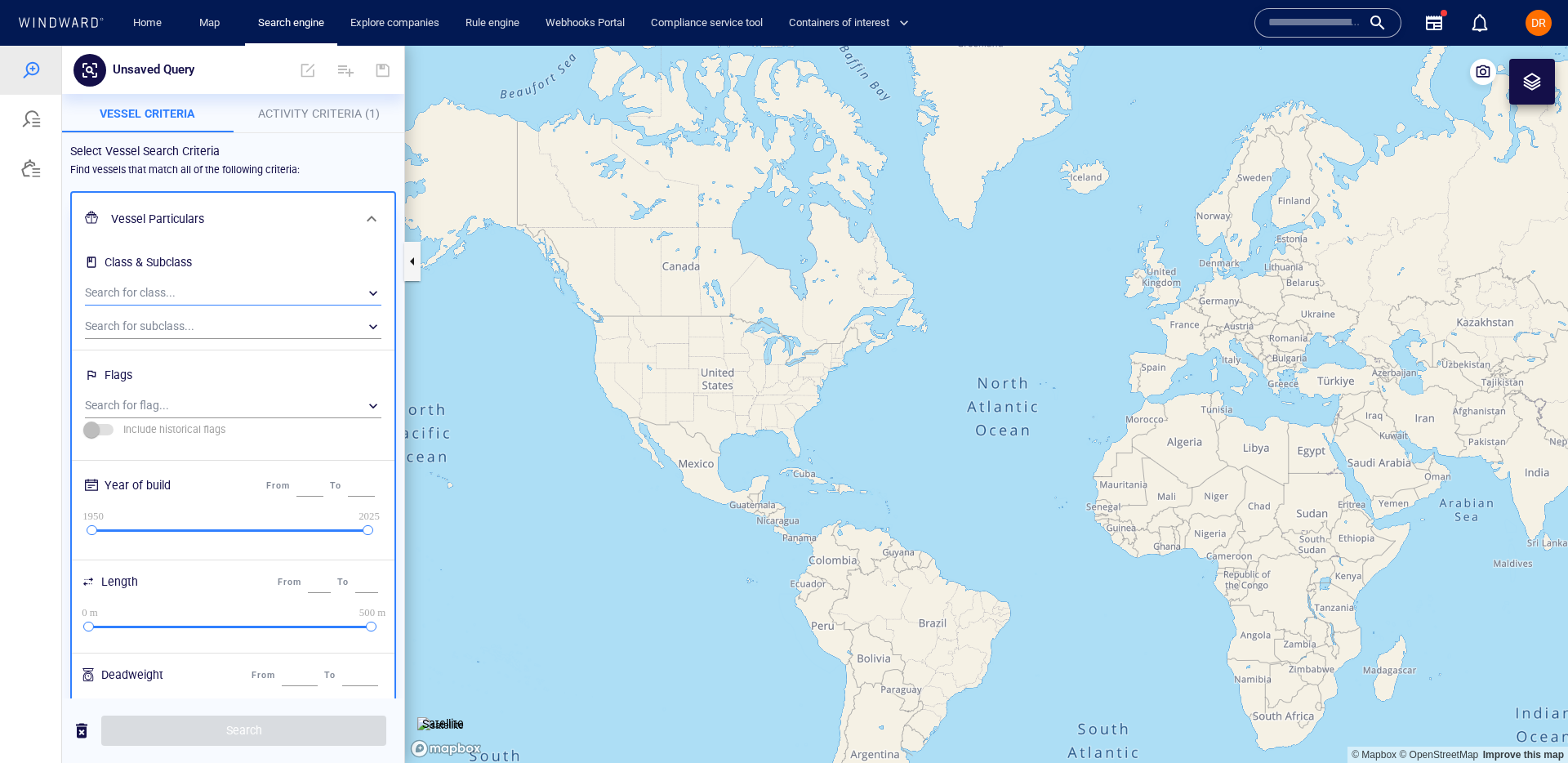
click at [166, 293] on div "​" at bounding box center [233, 293] width 297 height 25
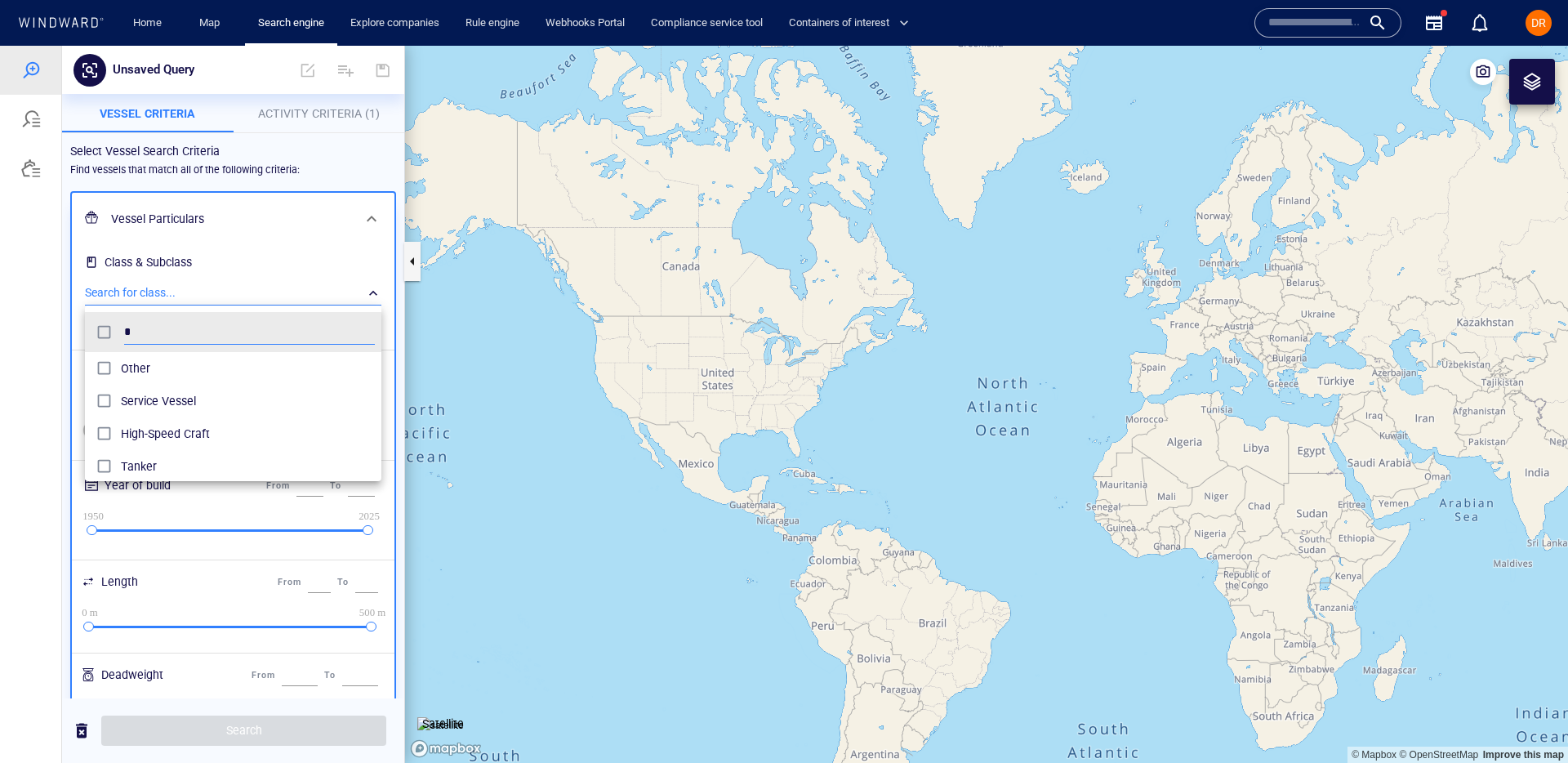
scroll to position [164, 297]
type input "******"
click at [149, 358] on span "Tanker" at bounding box center [248, 368] width 254 height 19
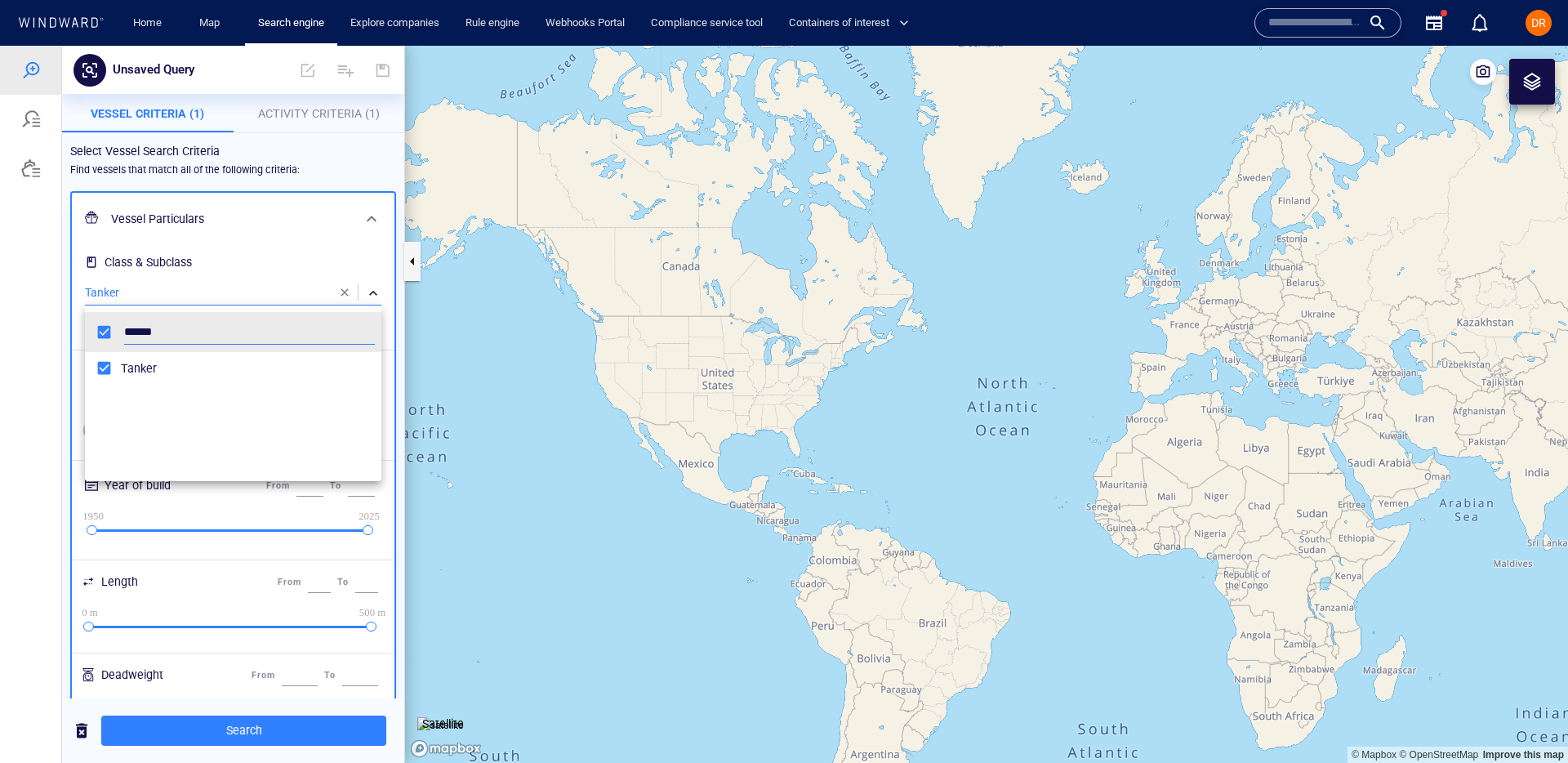
click at [313, 200] on div at bounding box center [784, 404] width 1568 height 717
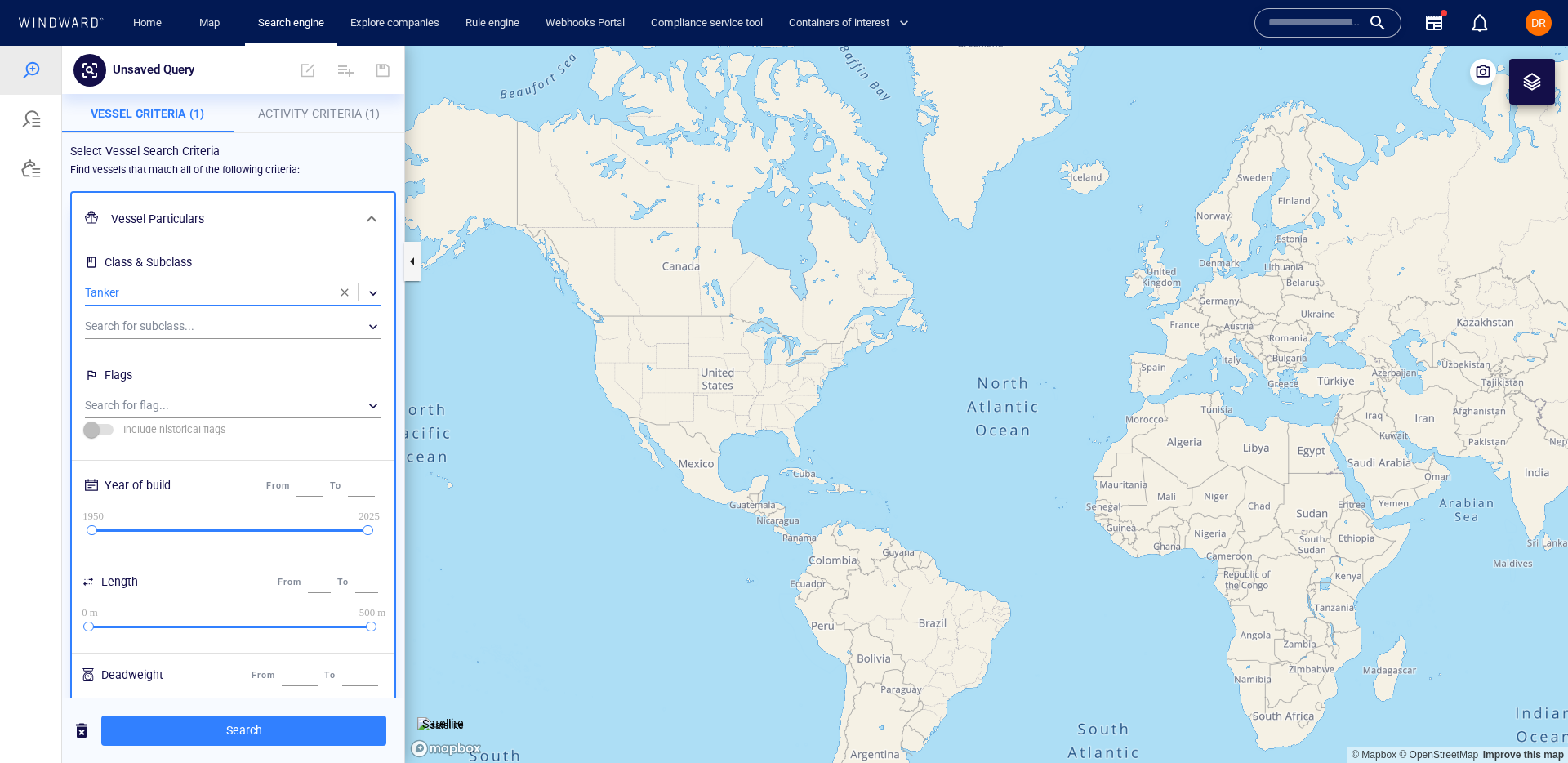
drag, startPoint x: 310, startPoint y: 575, endPoint x: 292, endPoint y: 575, distance: 18.0
click at [305, 575] on div "*" at bounding box center [320, 582] width 30 height 28
type input "***"
click at [276, 727] on span "Search" at bounding box center [244, 731] width 259 height 20
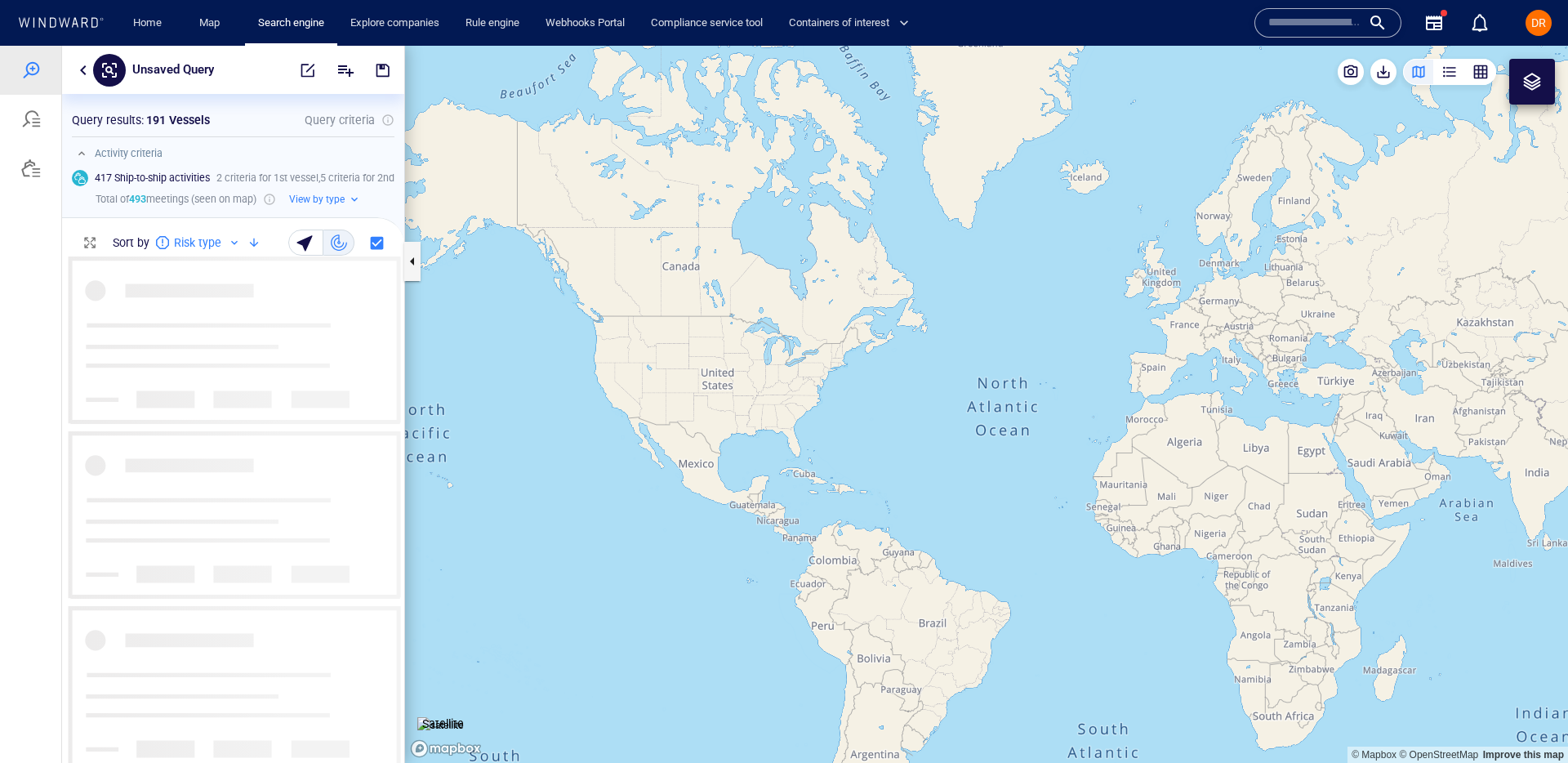
scroll to position [505, 342]
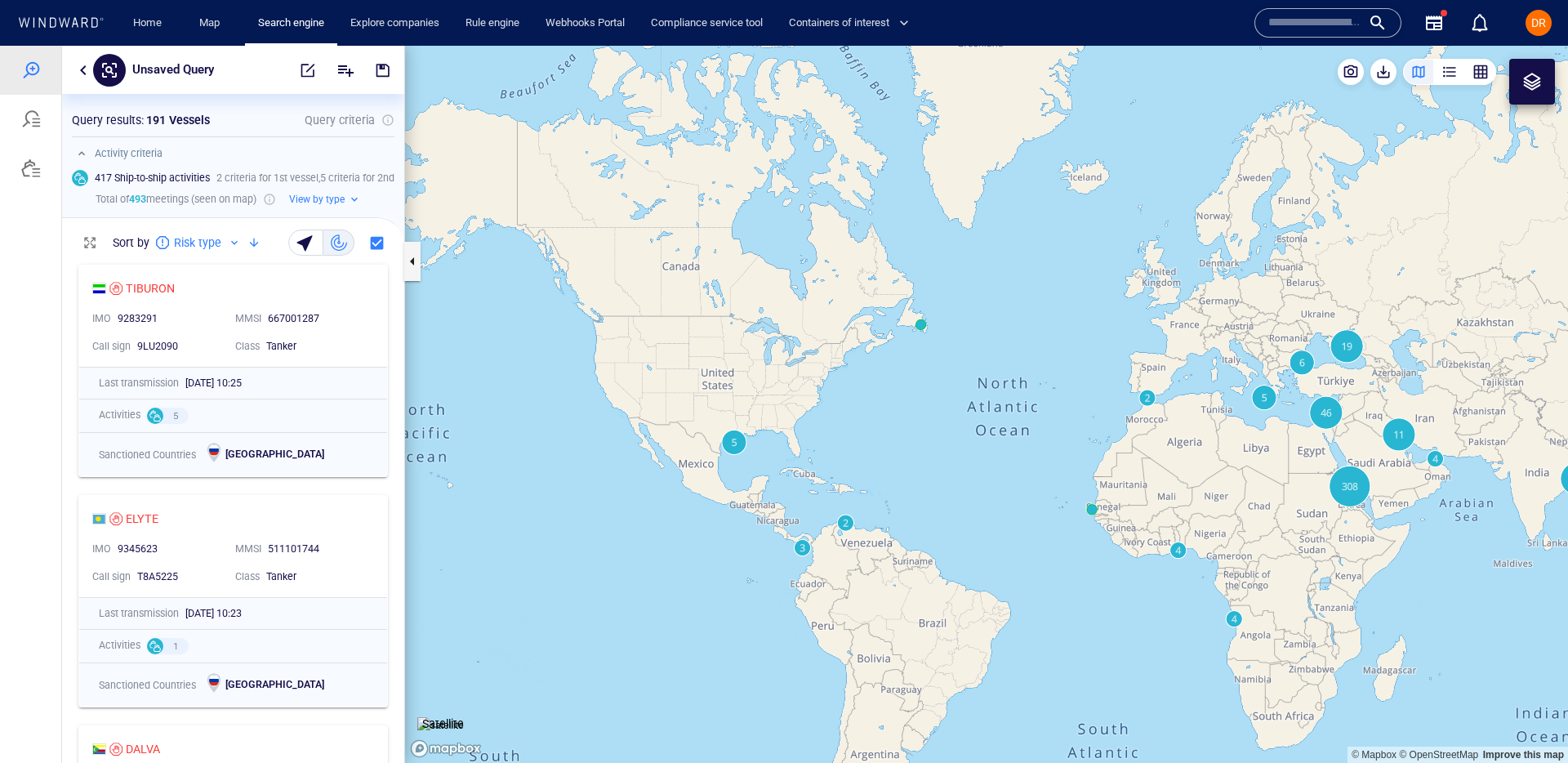
click at [251, 318] on p "MMSI" at bounding box center [249, 320] width 26 height 15
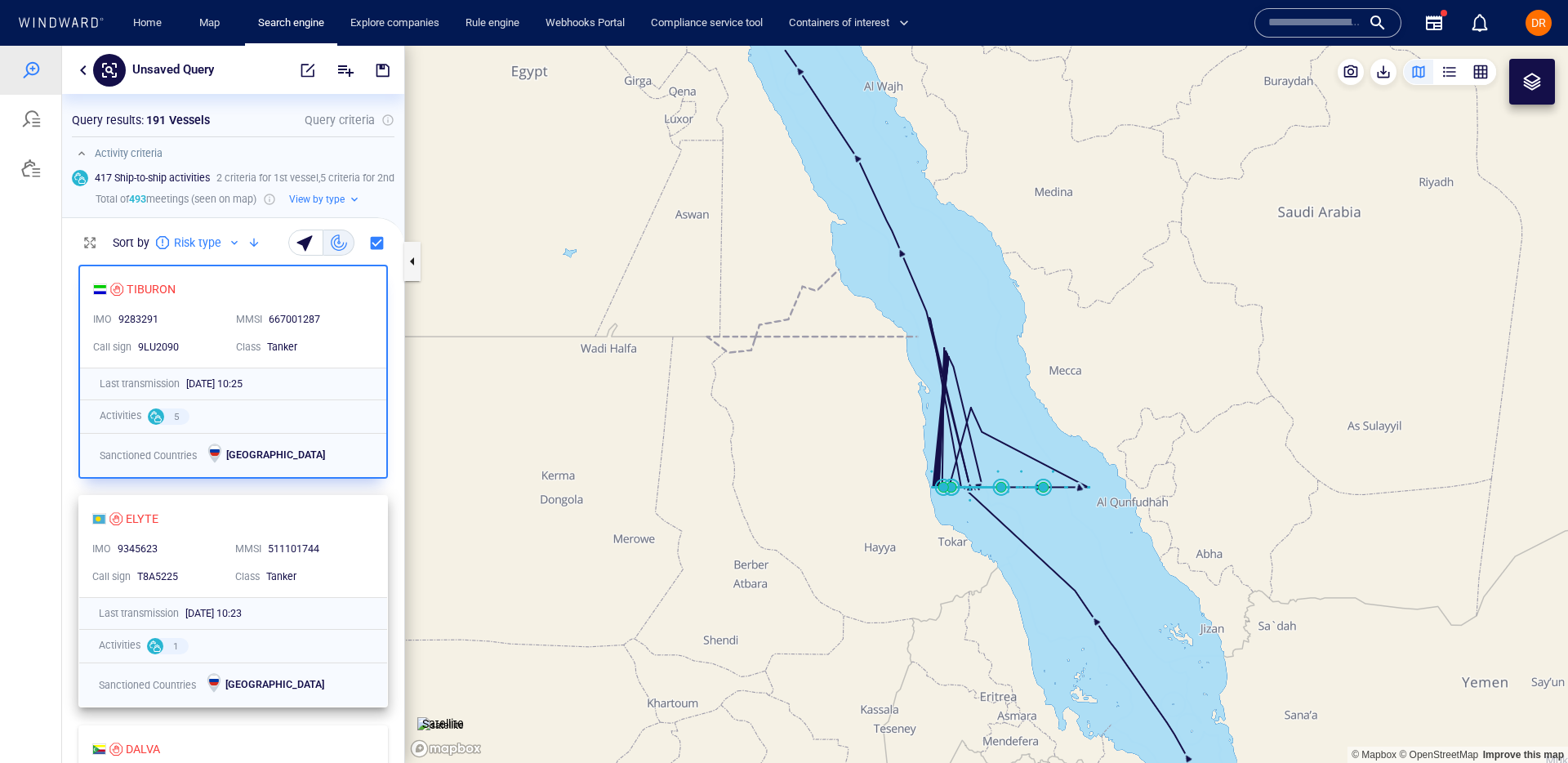
click at [299, 516] on div "ELYTE" at bounding box center [226, 518] width 269 height 19
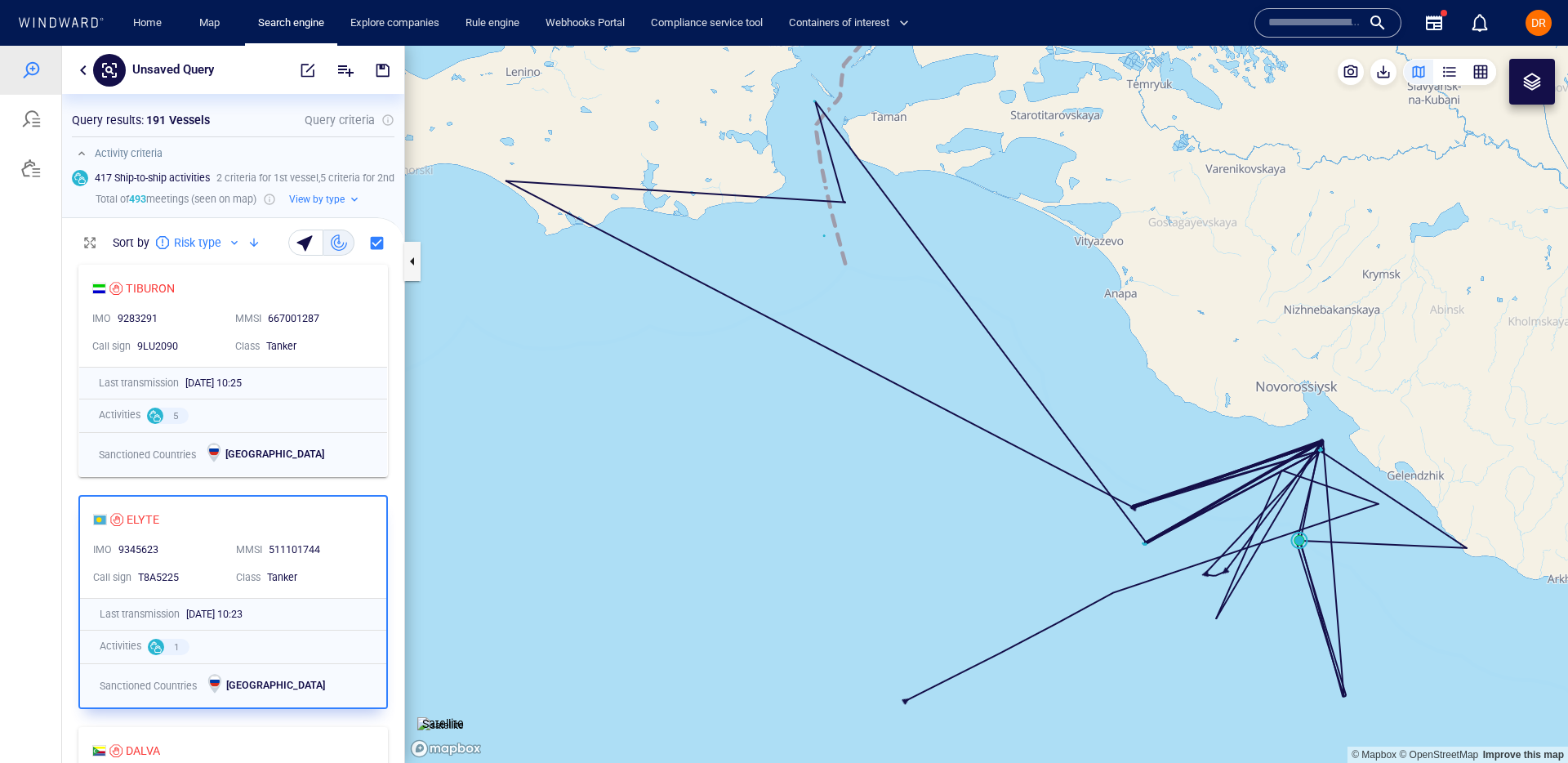
scroll to position [428, 0]
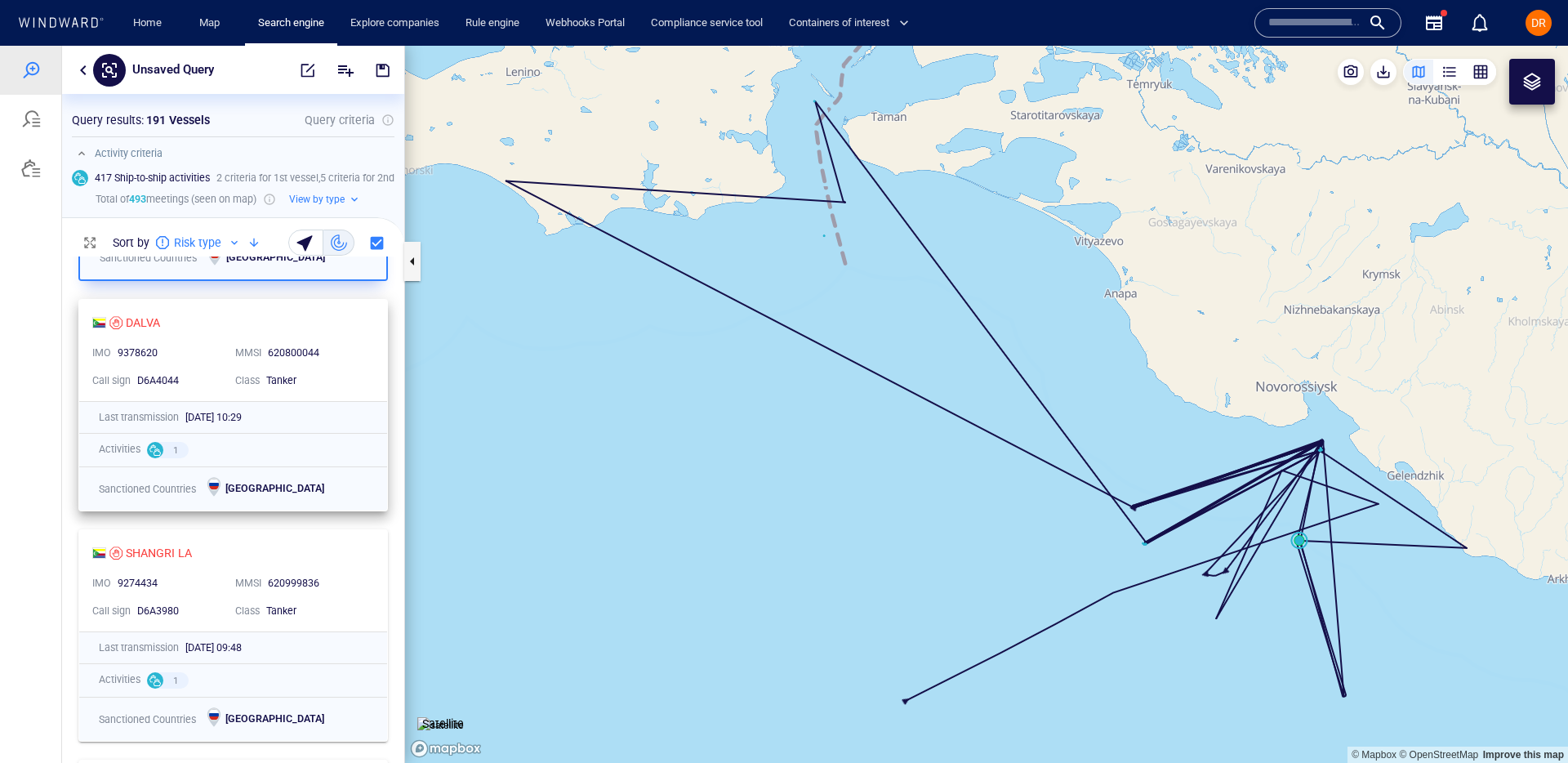
click at [299, 343] on div "620800044" at bounding box center [316, 353] width 103 height 21
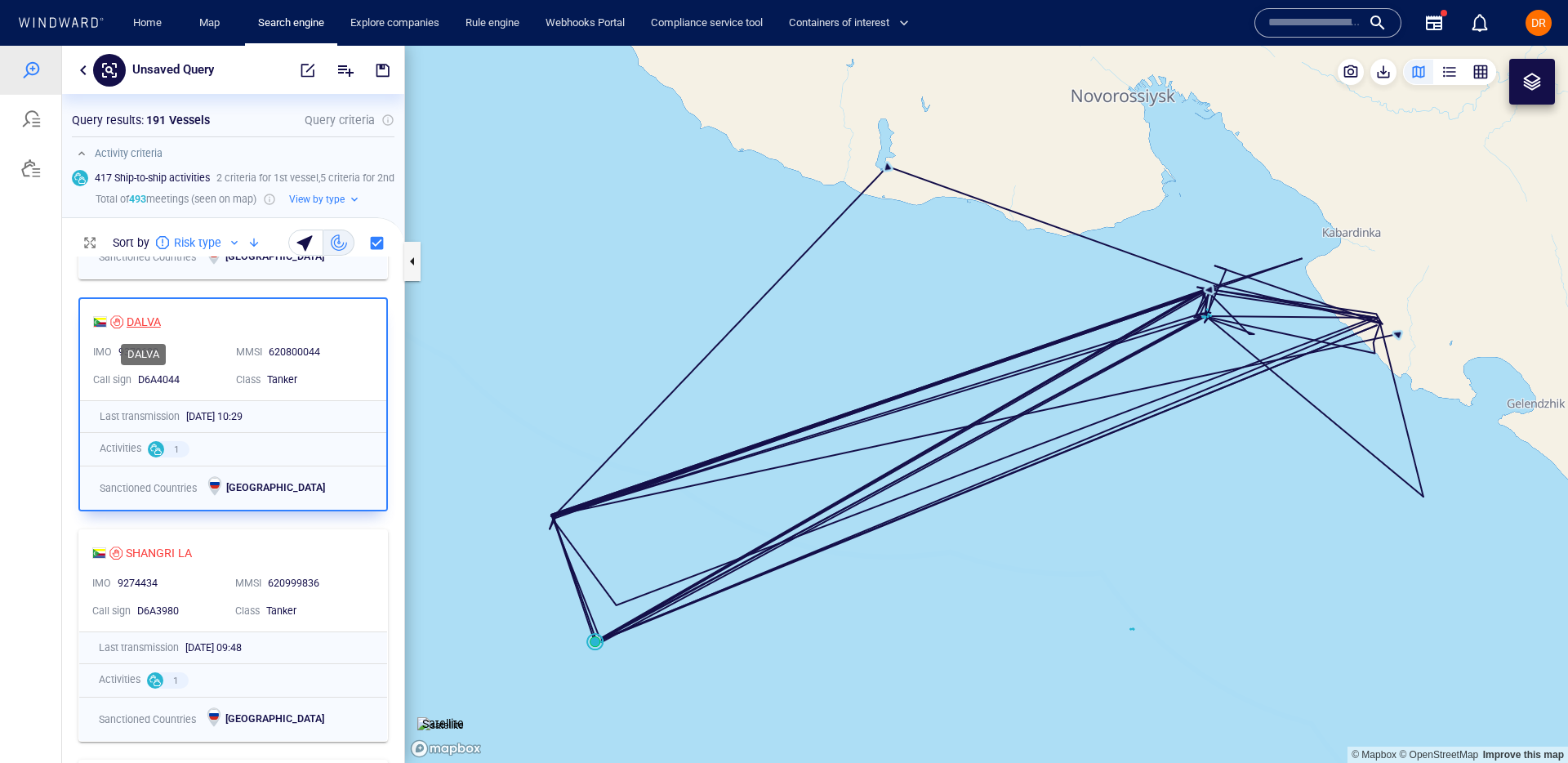
click at [142, 320] on div "DALVA" at bounding box center [143, 321] width 34 height 19
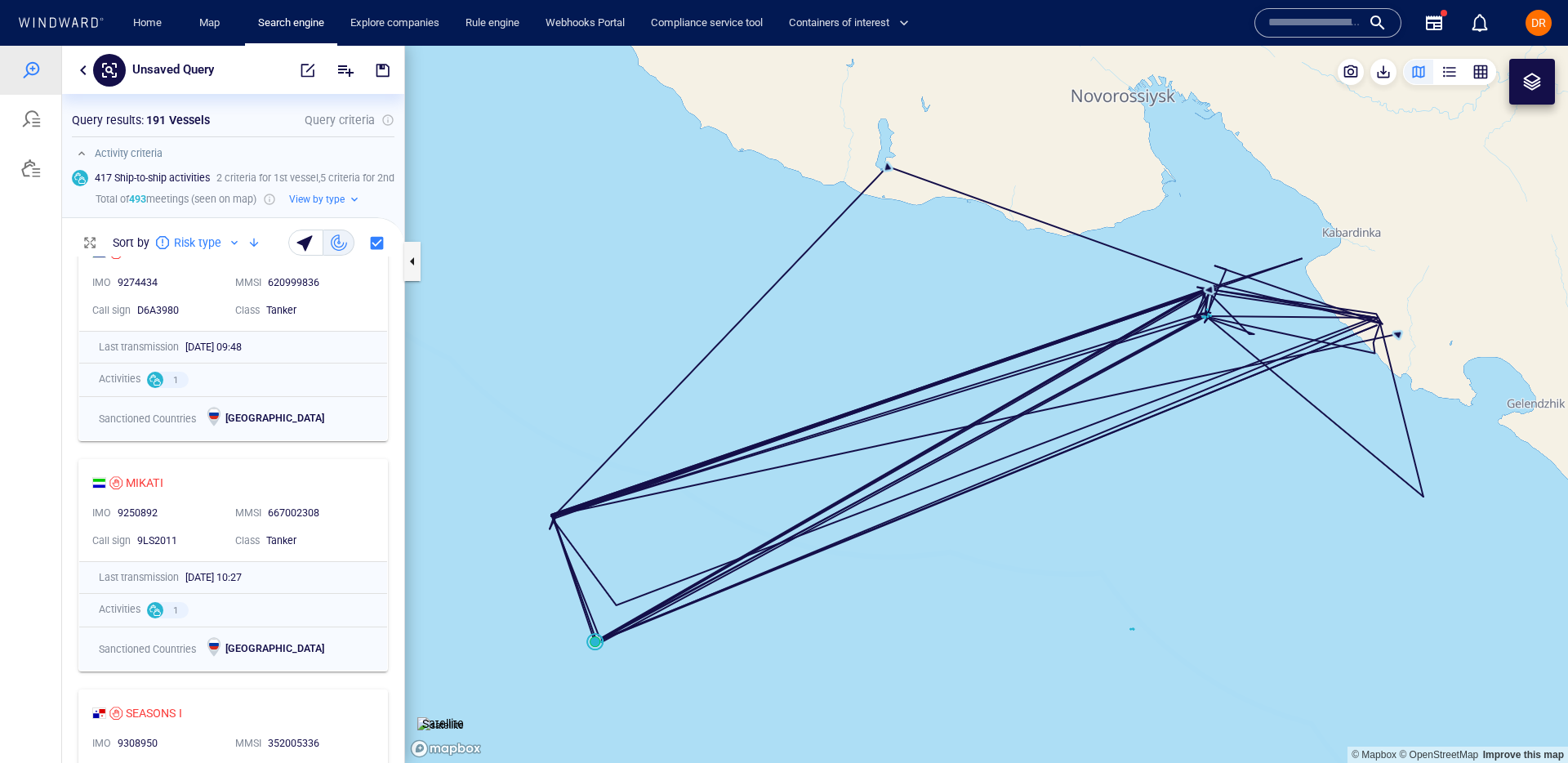
scroll to position [781, 0]
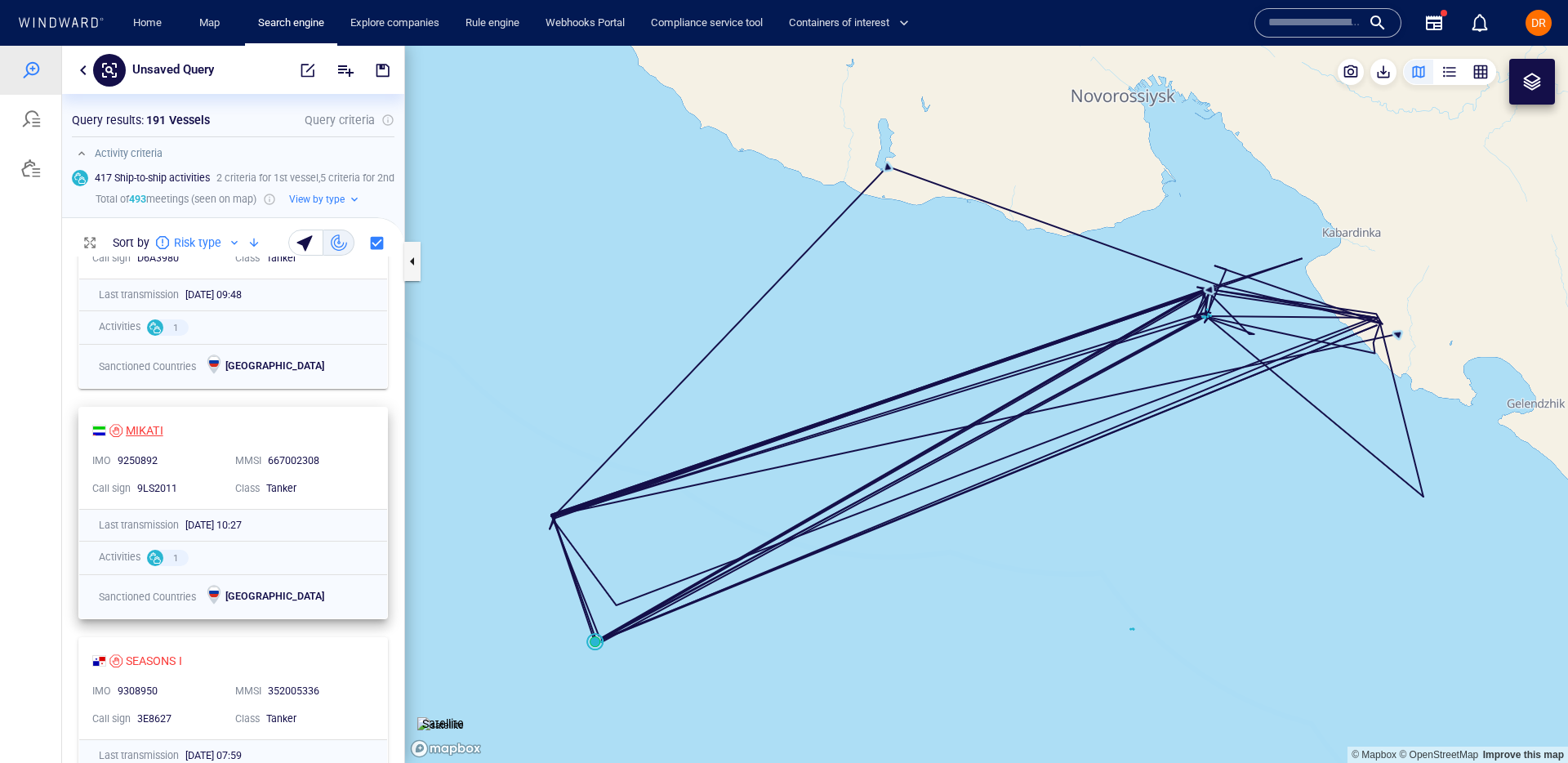
click at [154, 433] on div "MIKATI" at bounding box center [144, 430] width 38 height 19
click at [347, 437] on div "MIKATI" at bounding box center [226, 430] width 269 height 19
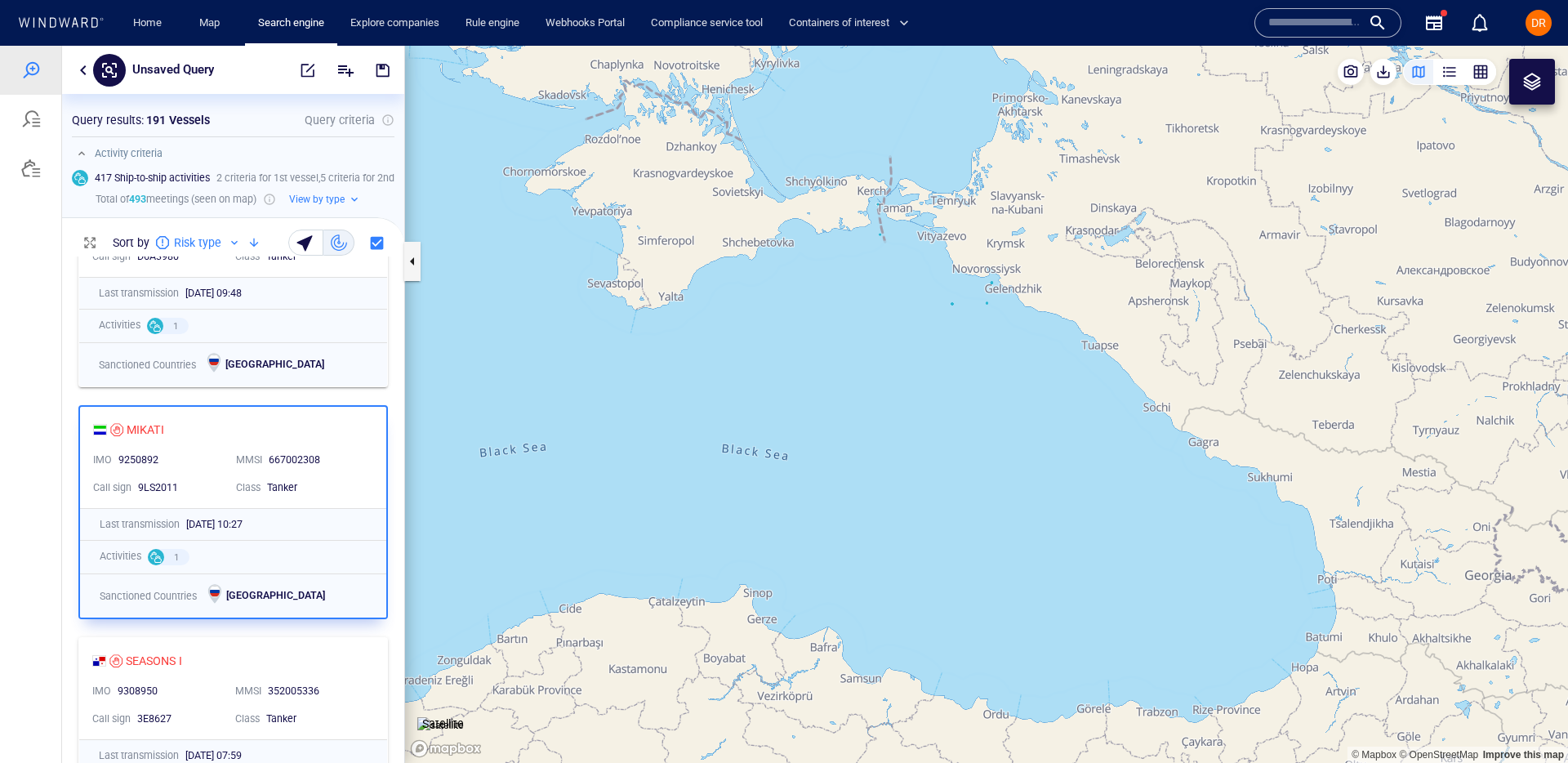
scroll to position [893, 0]
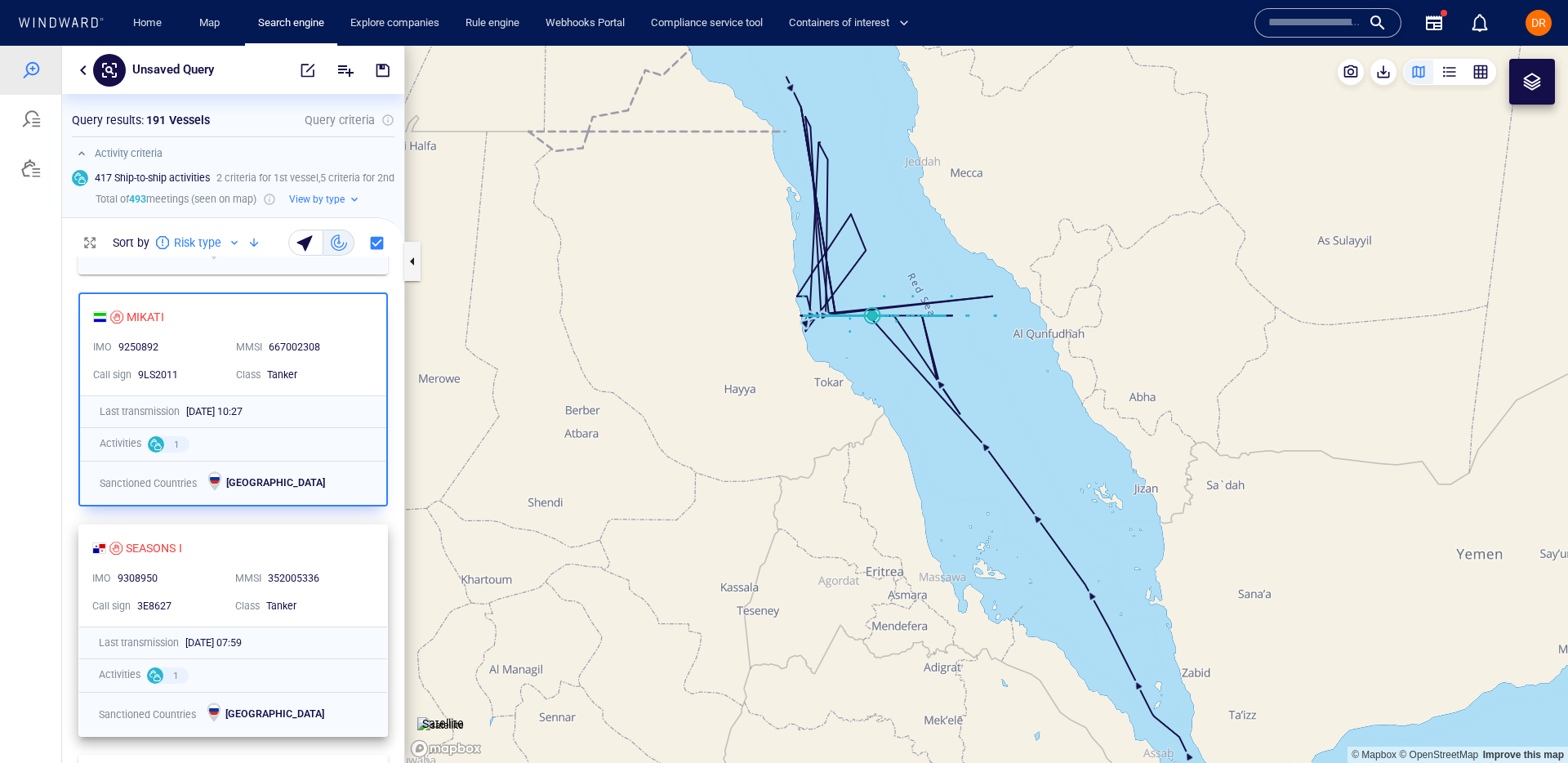
click at [327, 553] on div "SEASONS I" at bounding box center [226, 547] width 269 height 19
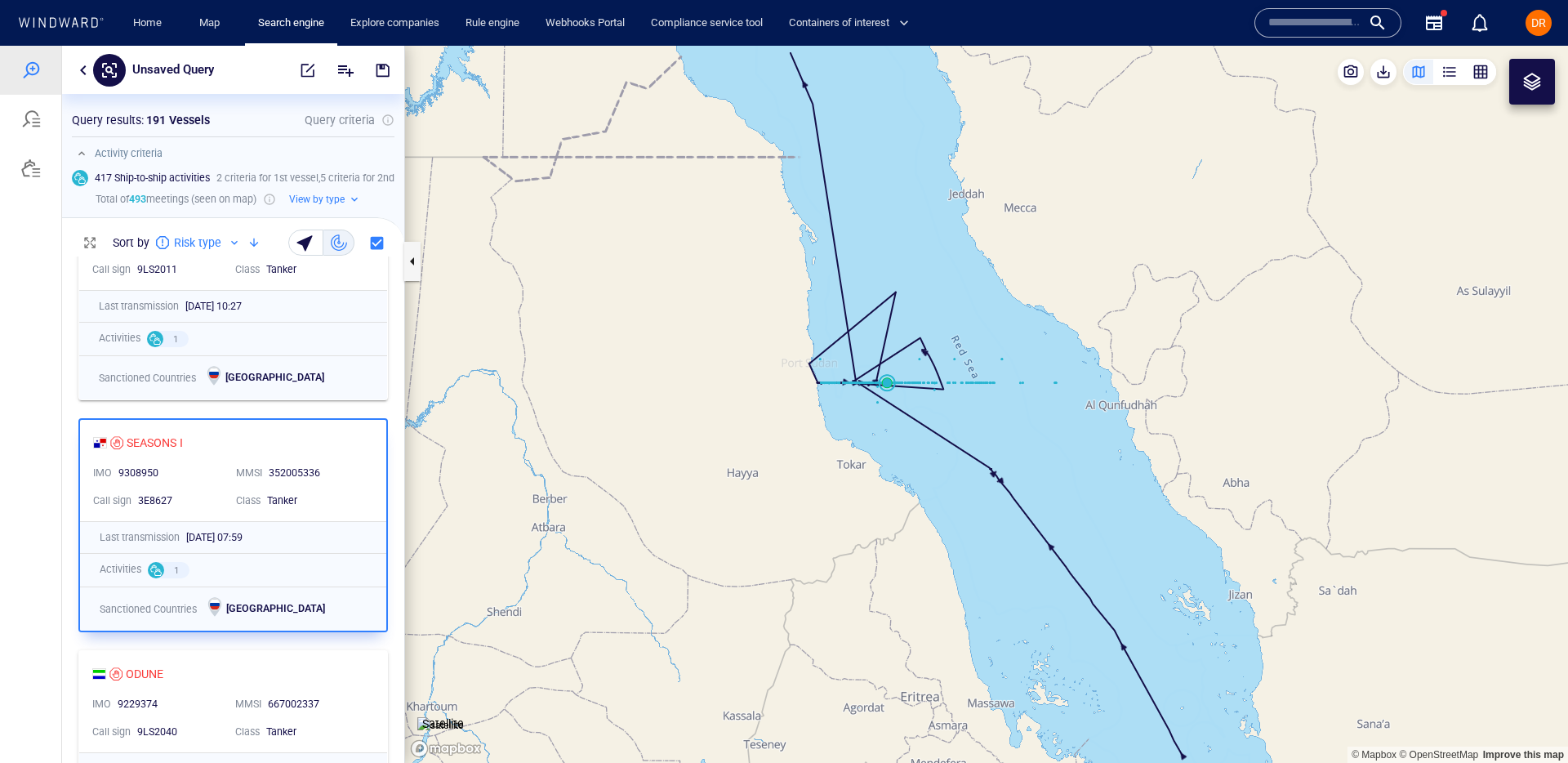
scroll to position [1128, 0]
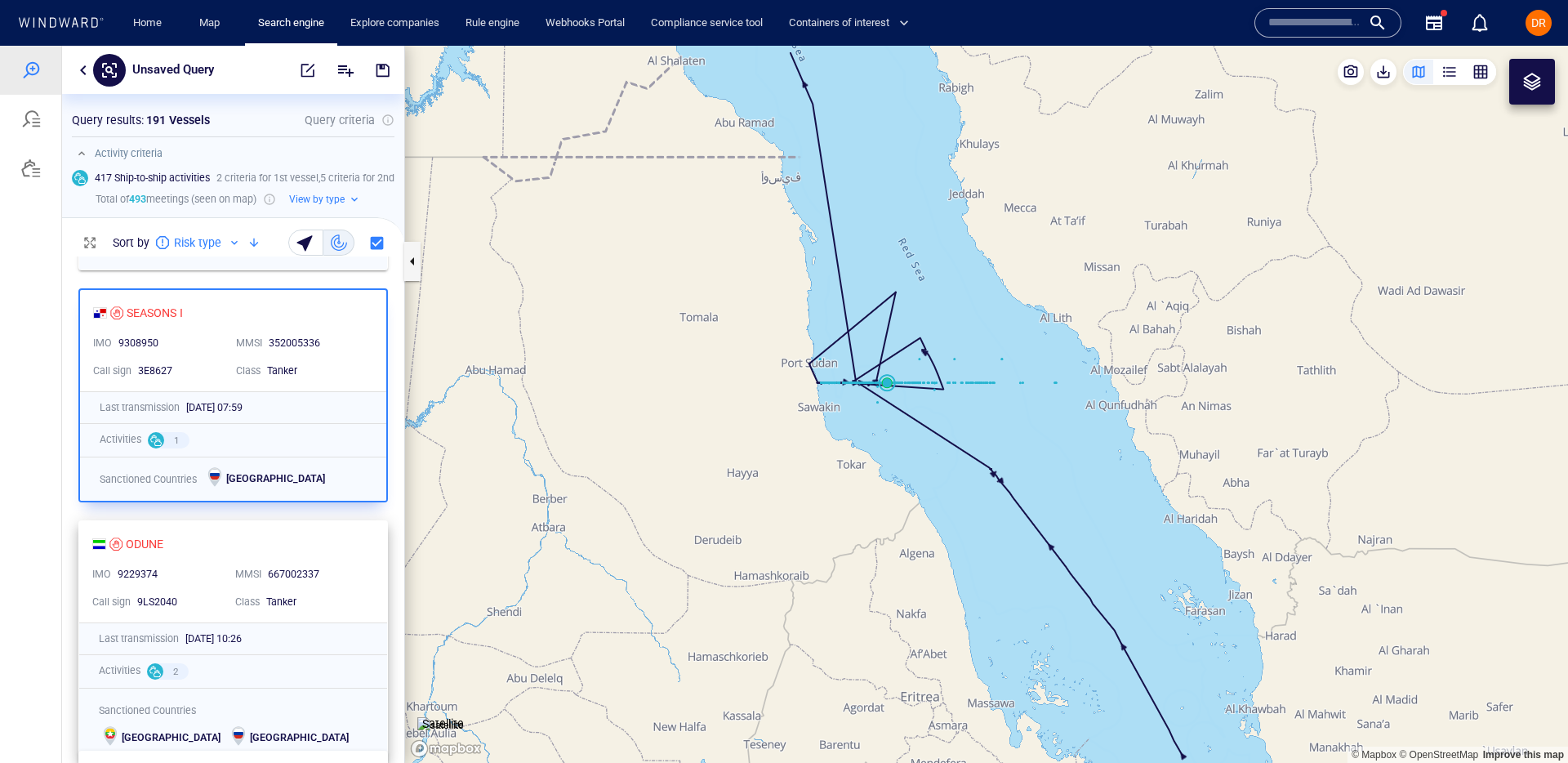
click at [313, 589] on div "Class Tanker" at bounding box center [299, 601] width 143 height 28
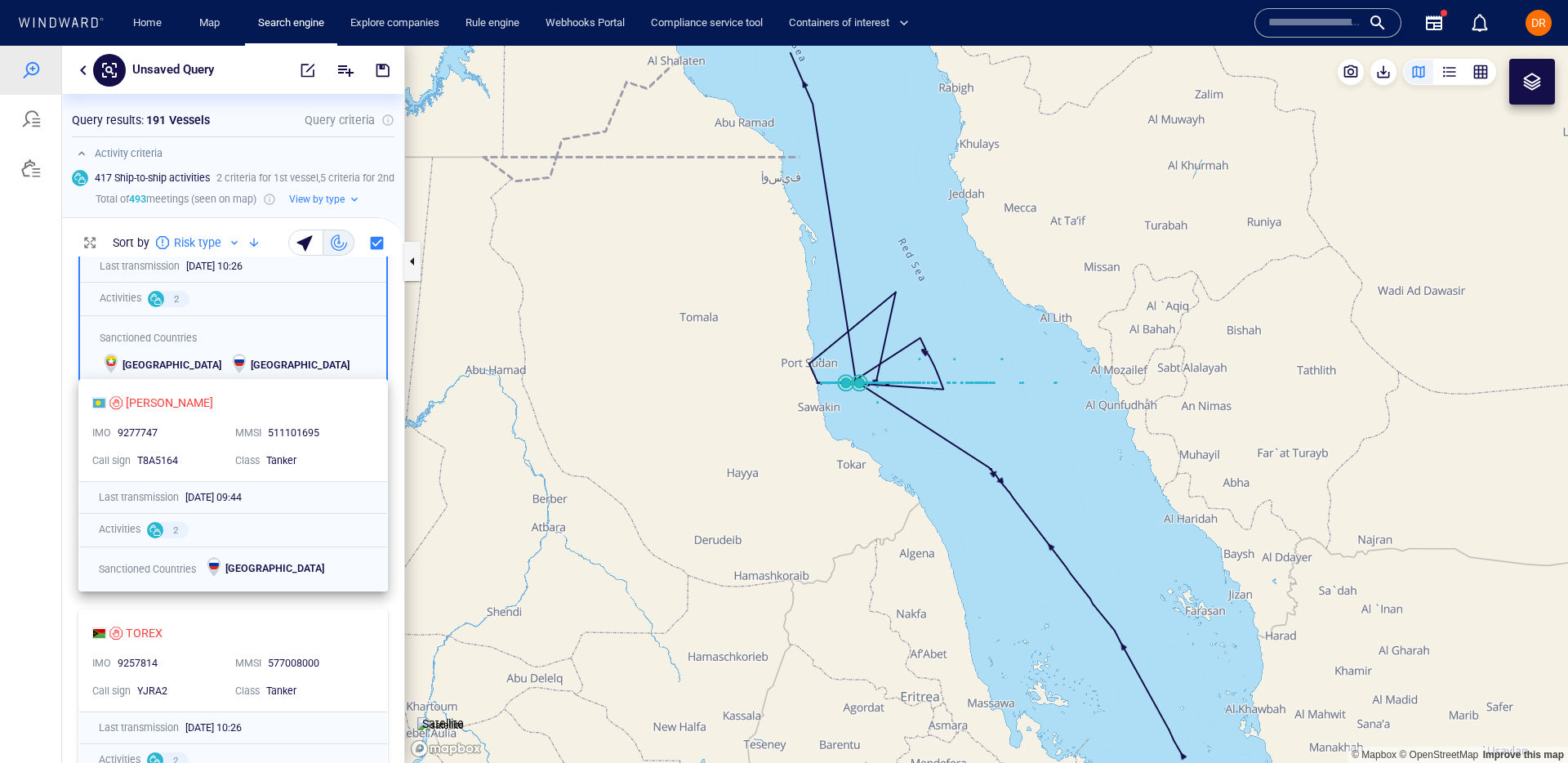
click at [322, 467] on div "Tanker" at bounding box center [316, 460] width 105 height 21
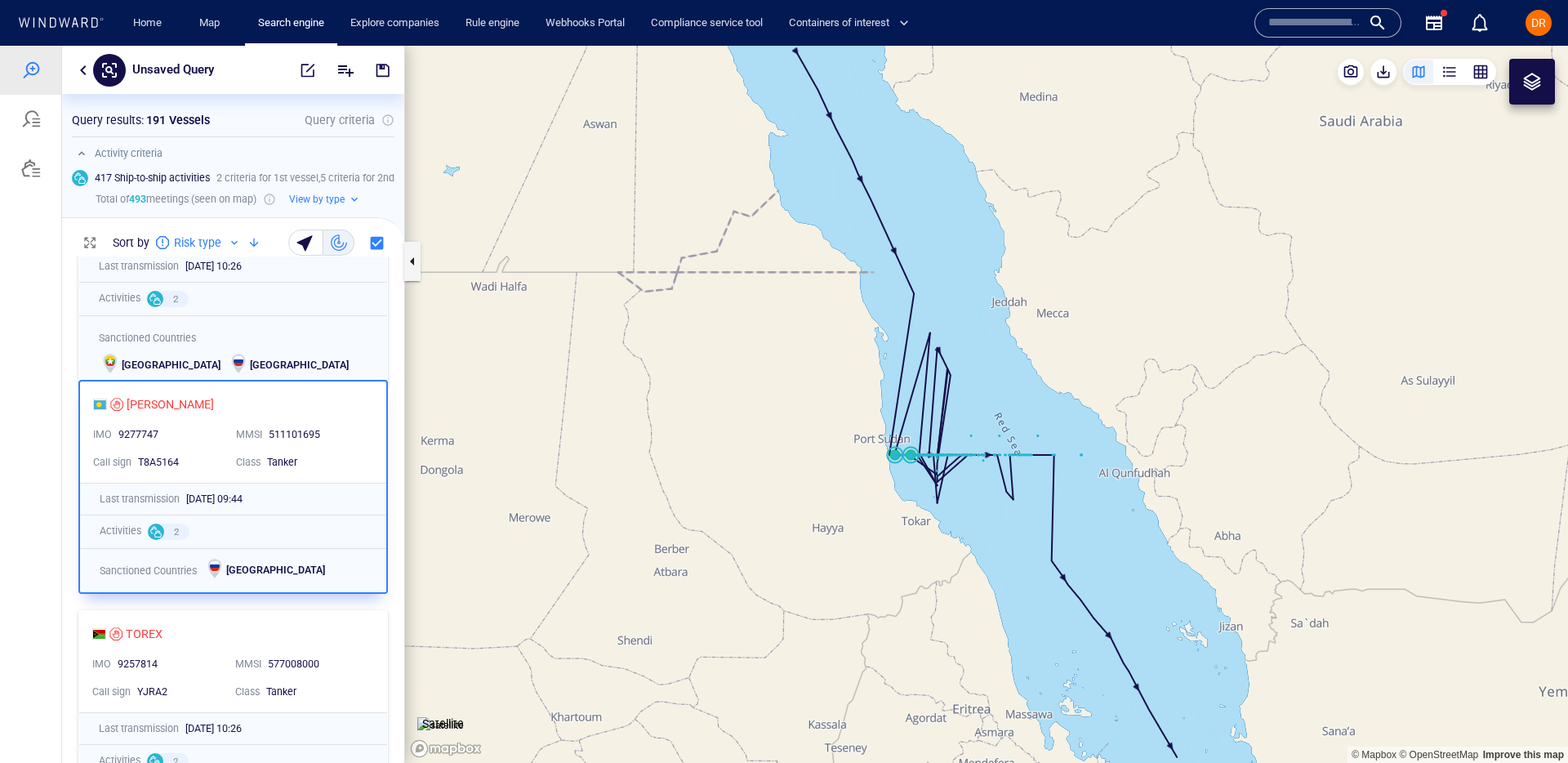
scroll to position [1607, 0]
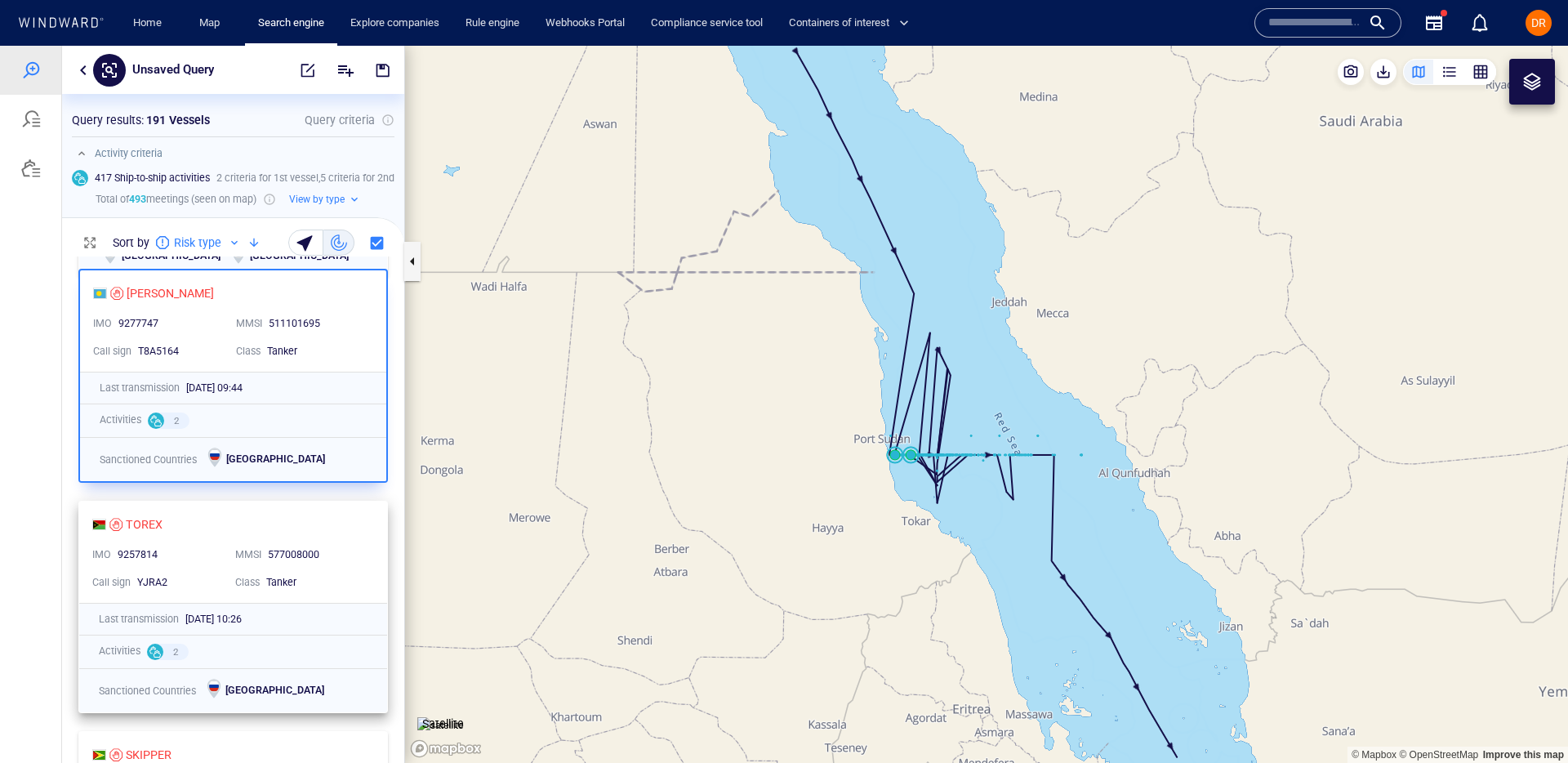
click at [313, 523] on div "TOREX" at bounding box center [226, 524] width 269 height 19
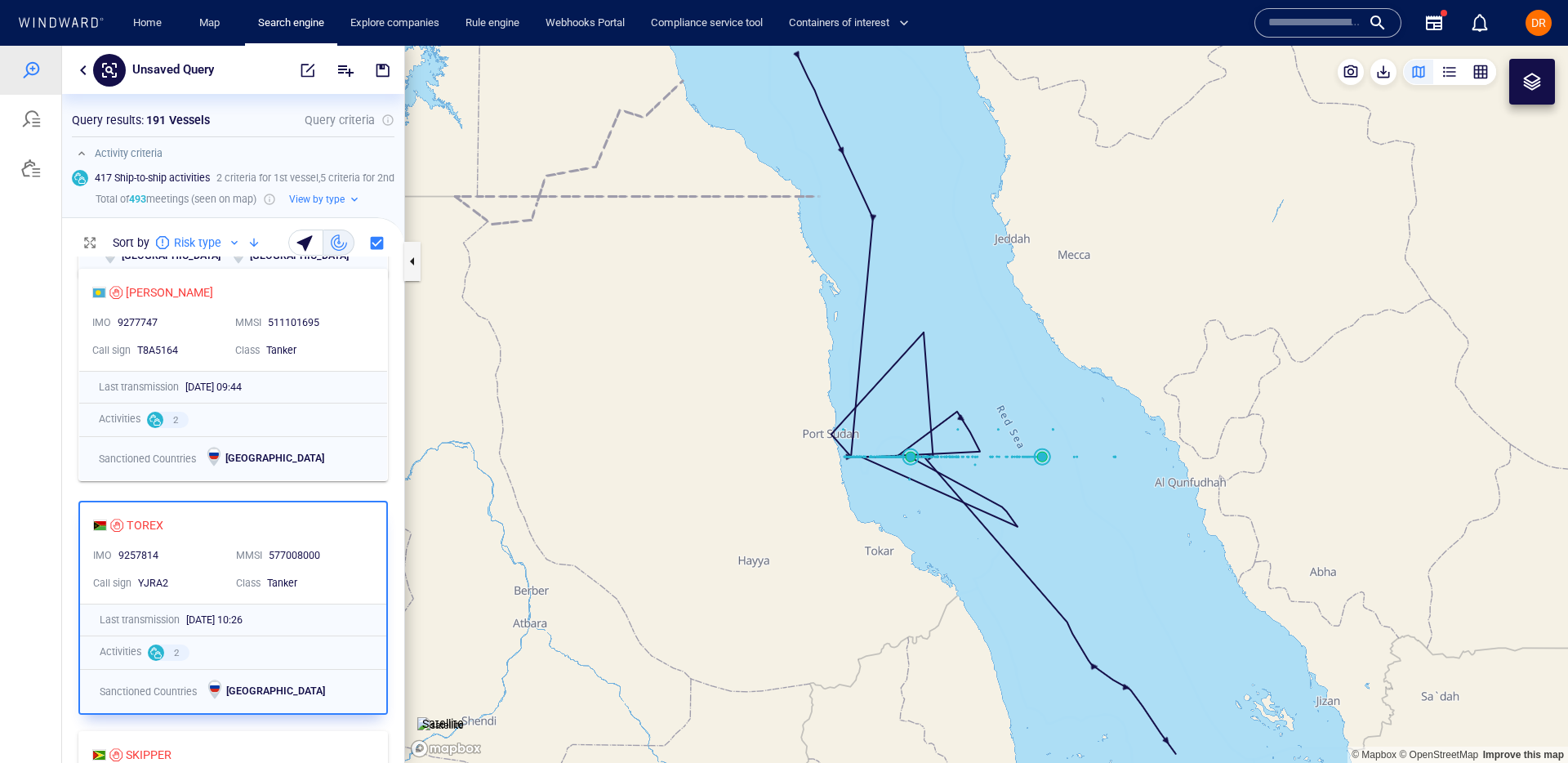
scroll to position [1814, 0]
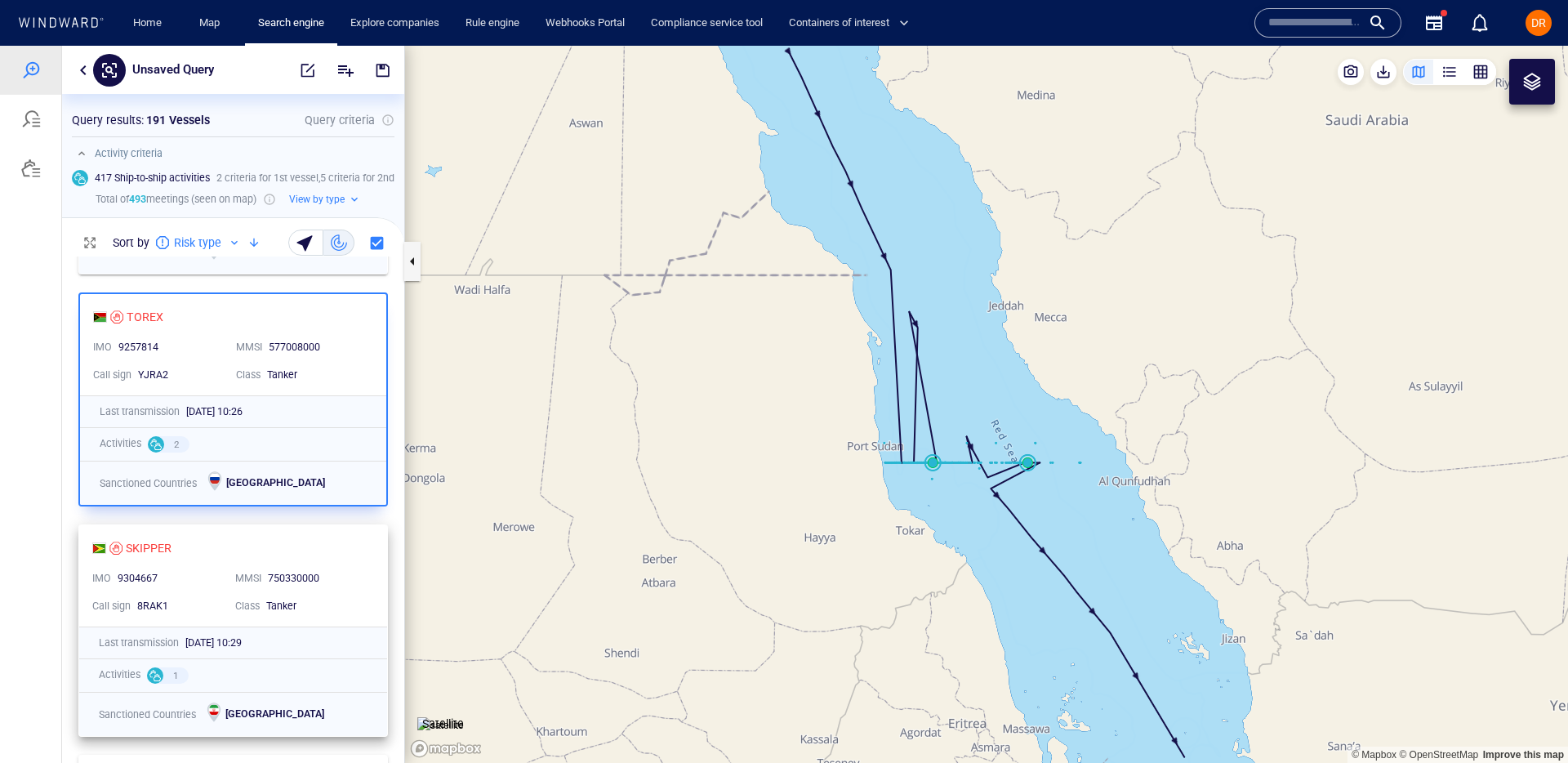
click at [308, 554] on div "SKIPPER" at bounding box center [226, 547] width 269 height 19
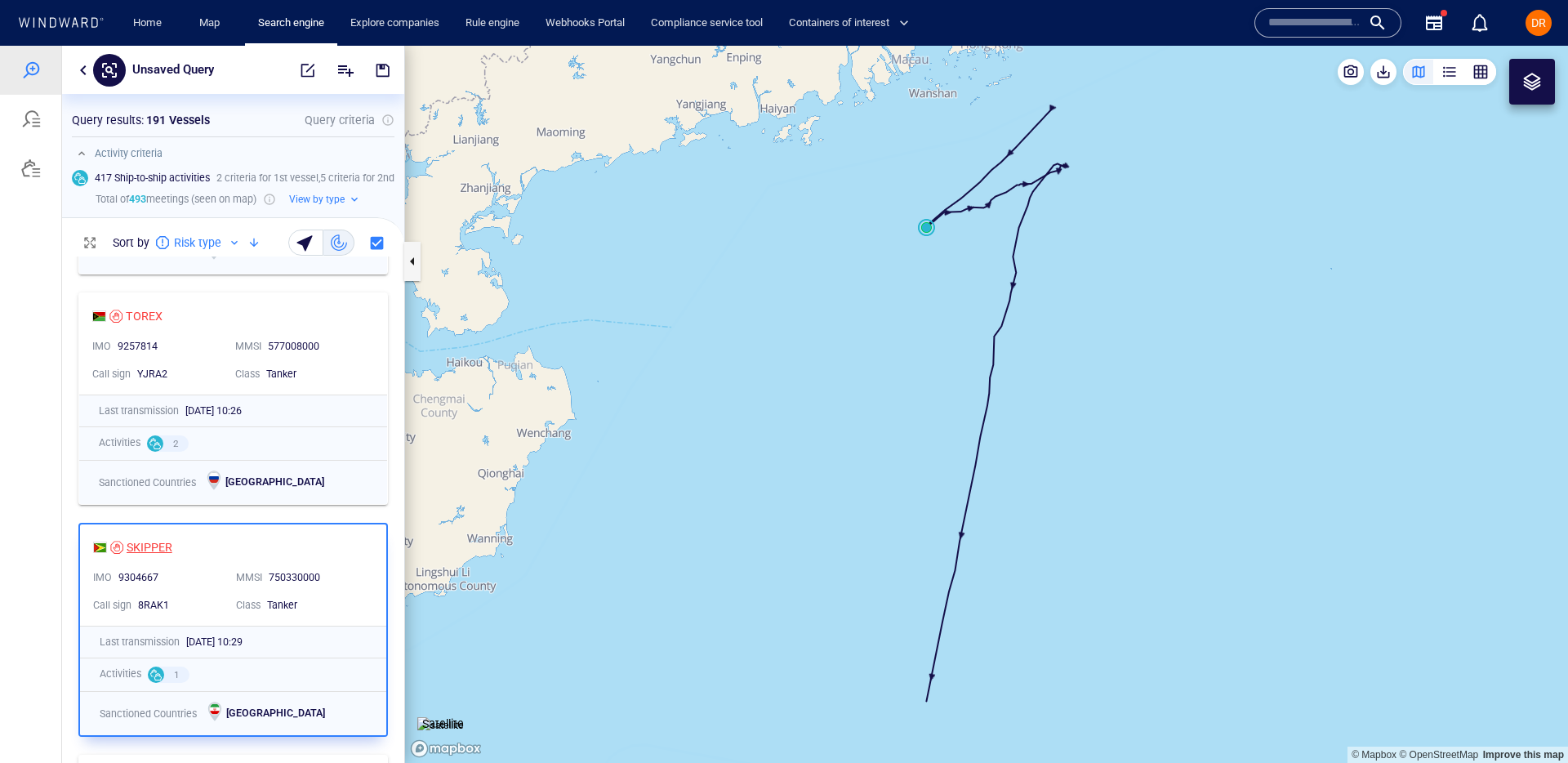
click at [152, 540] on div "SKIPPER" at bounding box center [149, 547] width 45 height 19
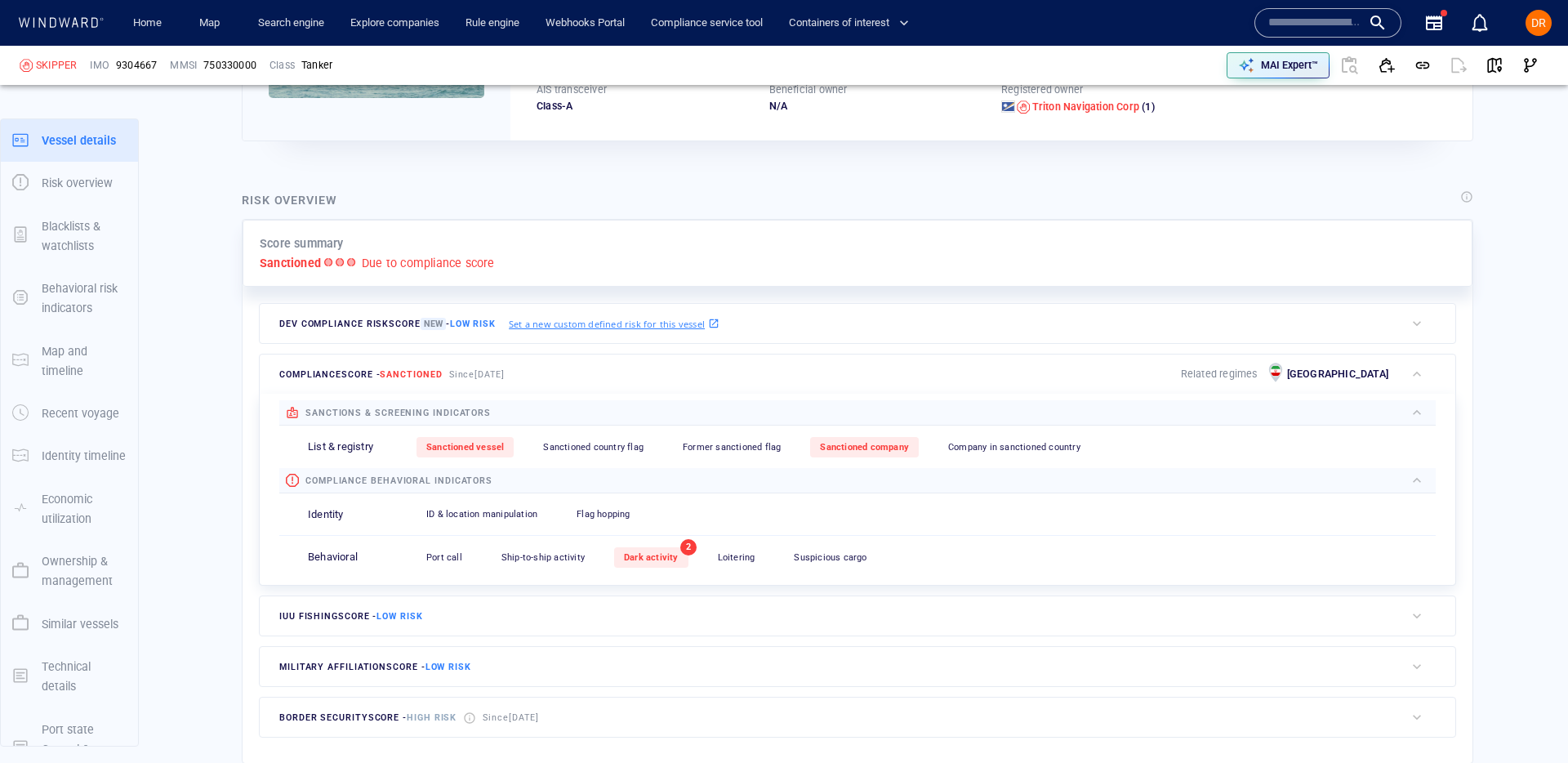
scroll to position [42, 0]
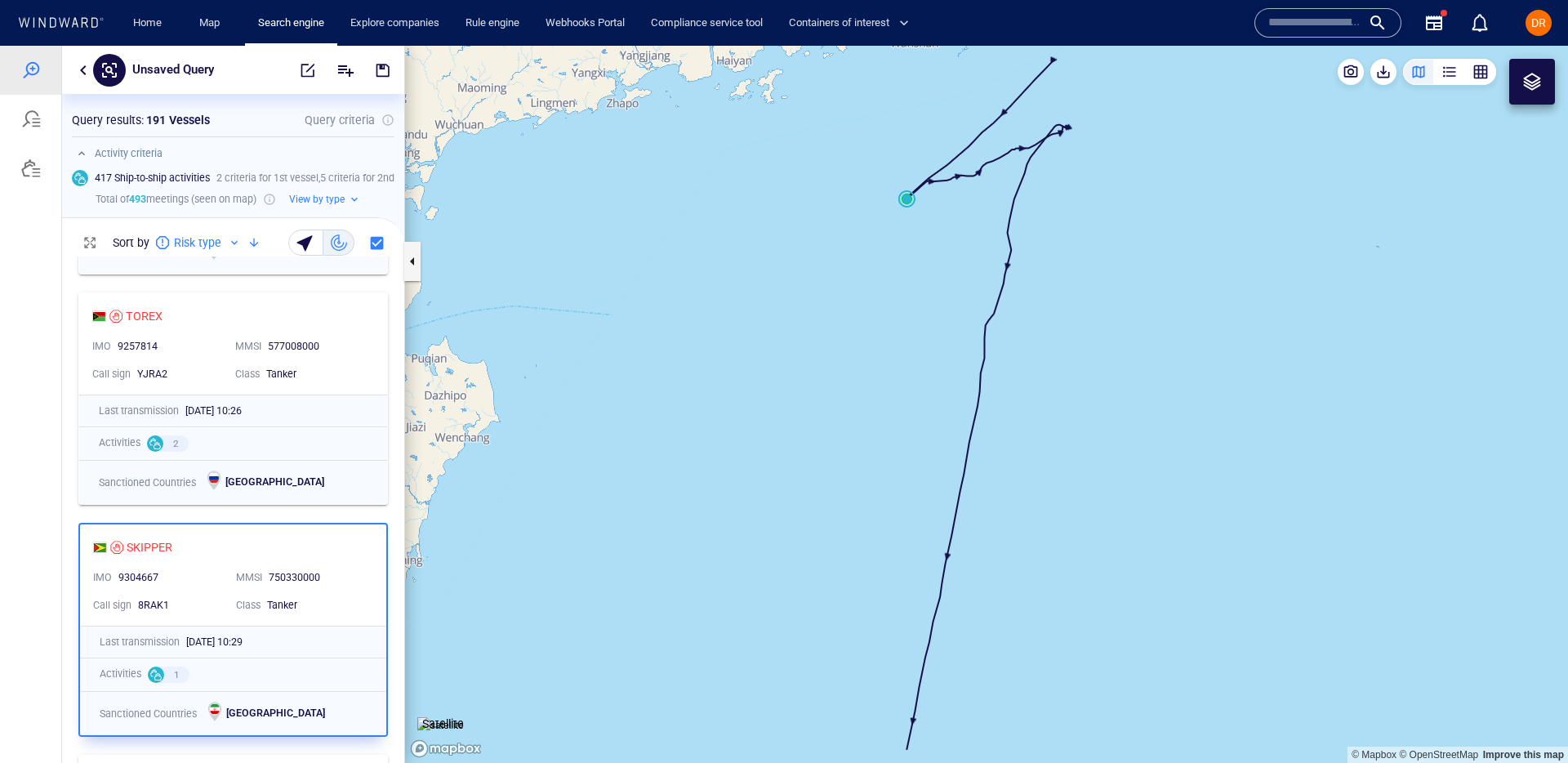
scroll to position [2198, 0]
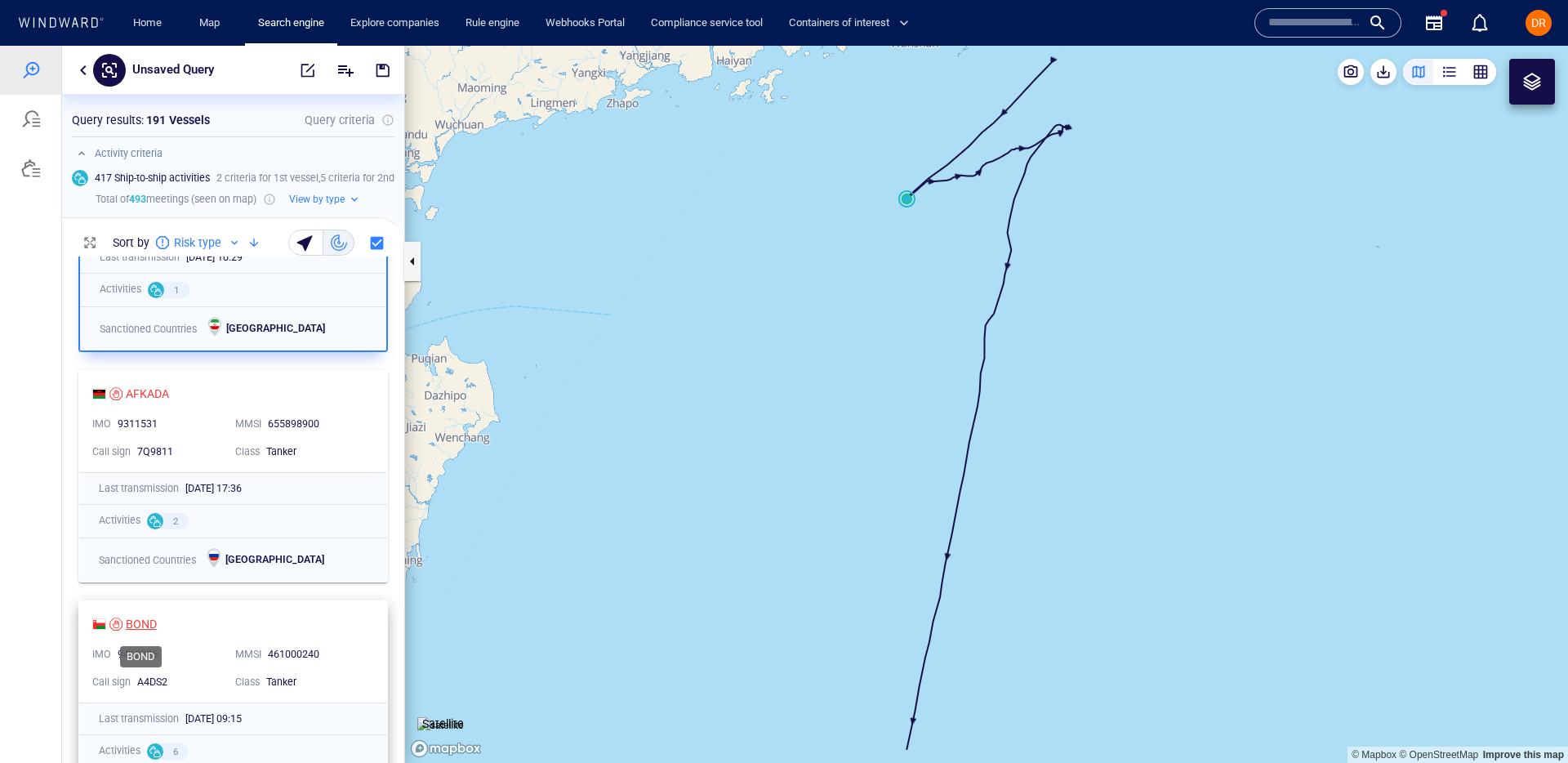
click at [135, 629] on div "BOND" at bounding box center [141, 624] width 31 height 19
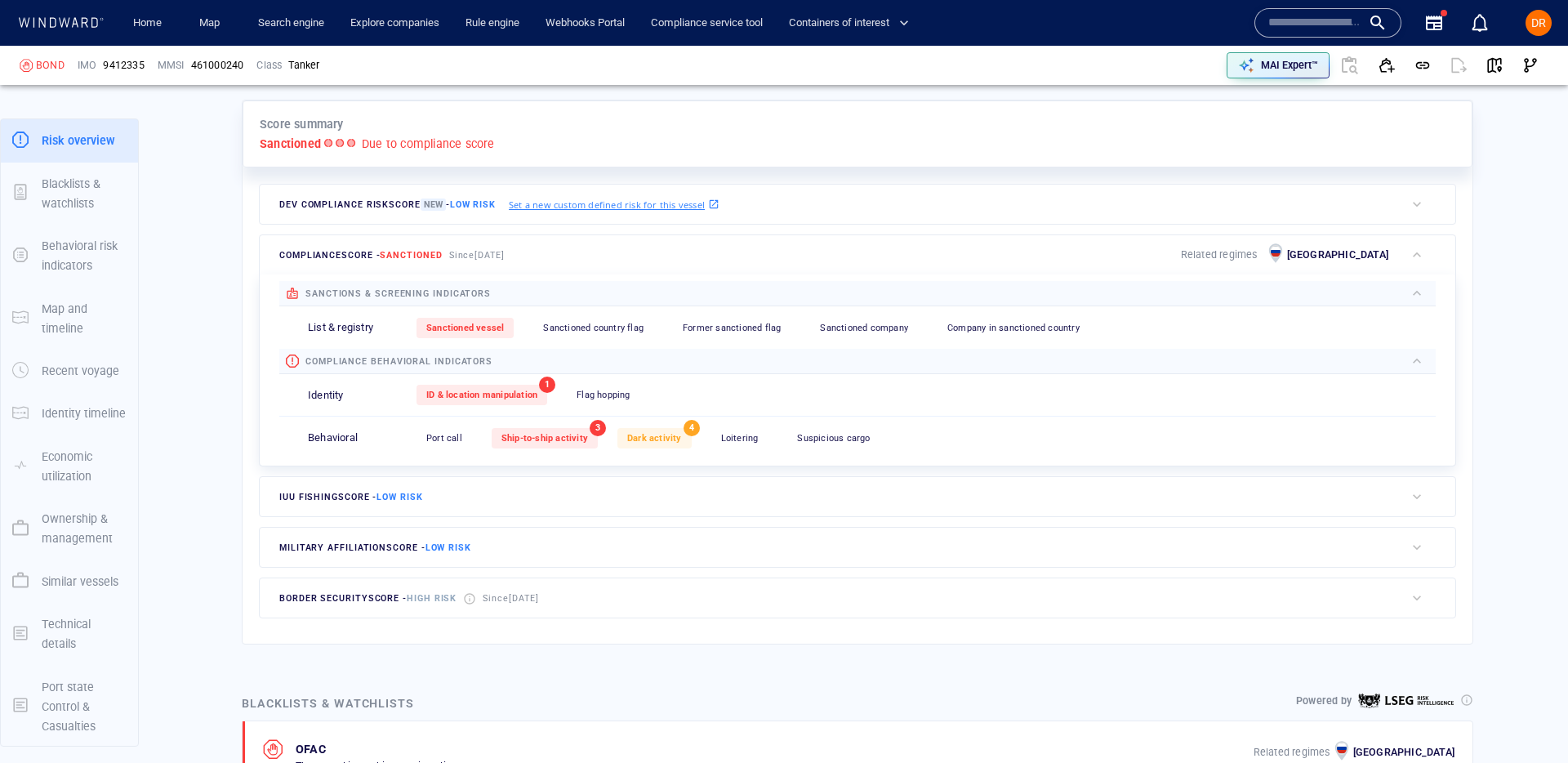
scroll to position [461, 0]
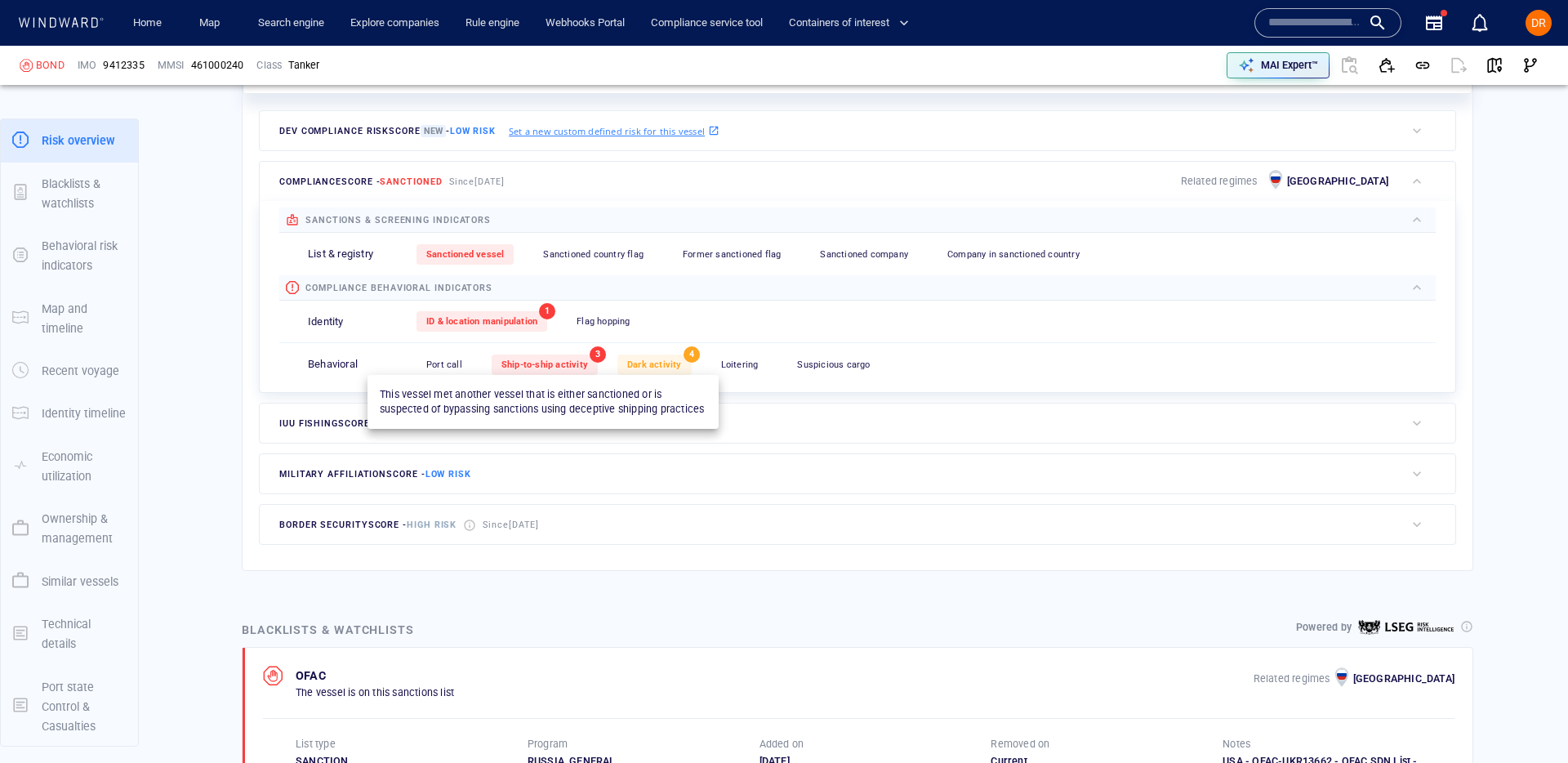
click at [572, 366] on span "Ship-to-ship activity" at bounding box center [545, 364] width 87 height 10
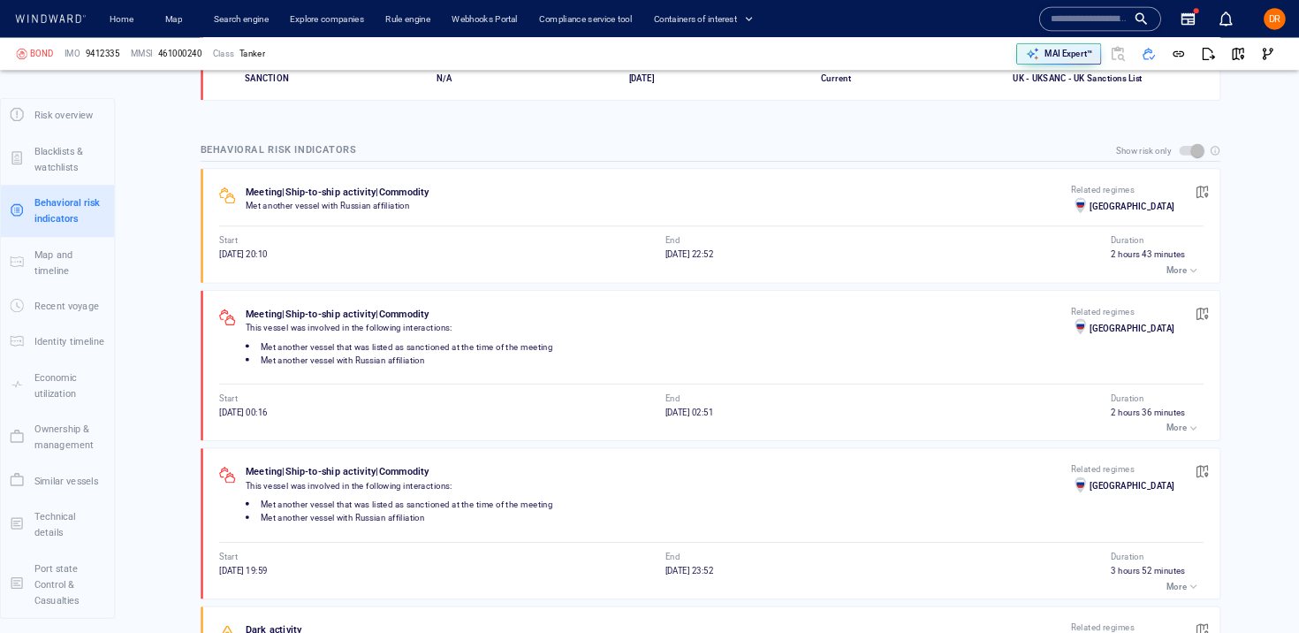
scroll to position [66, 0]
